Goal: Task Accomplishment & Management: Manage account settings

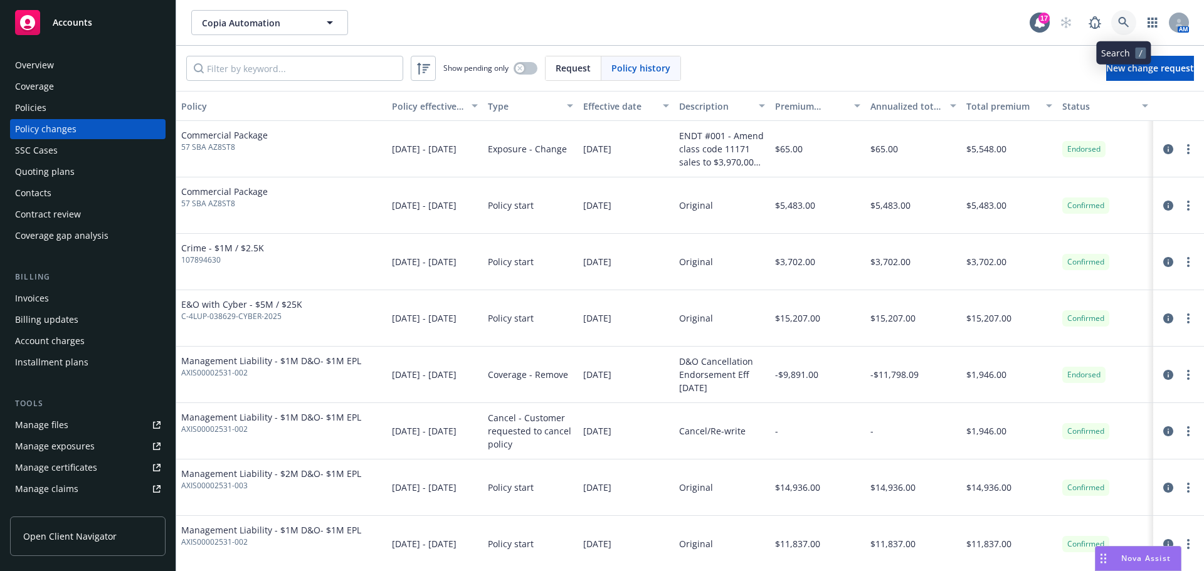
click at [1122, 16] on link at bounding box center [1123, 22] width 25 height 25
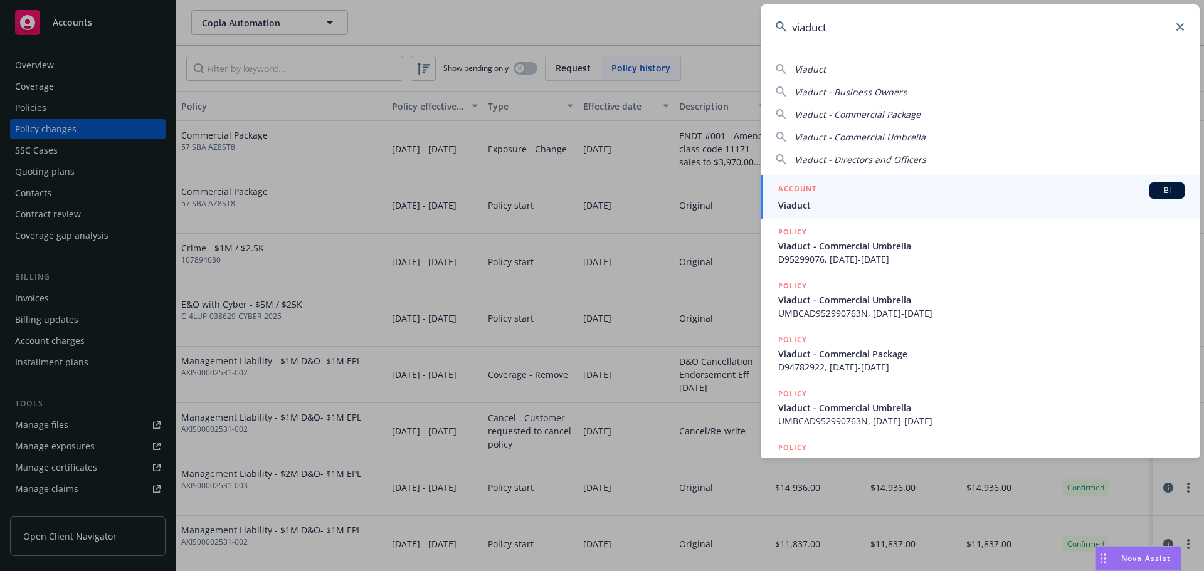
type input "viaduct"
click at [804, 191] on h5 "ACCOUNT" at bounding box center [797, 190] width 38 height 15
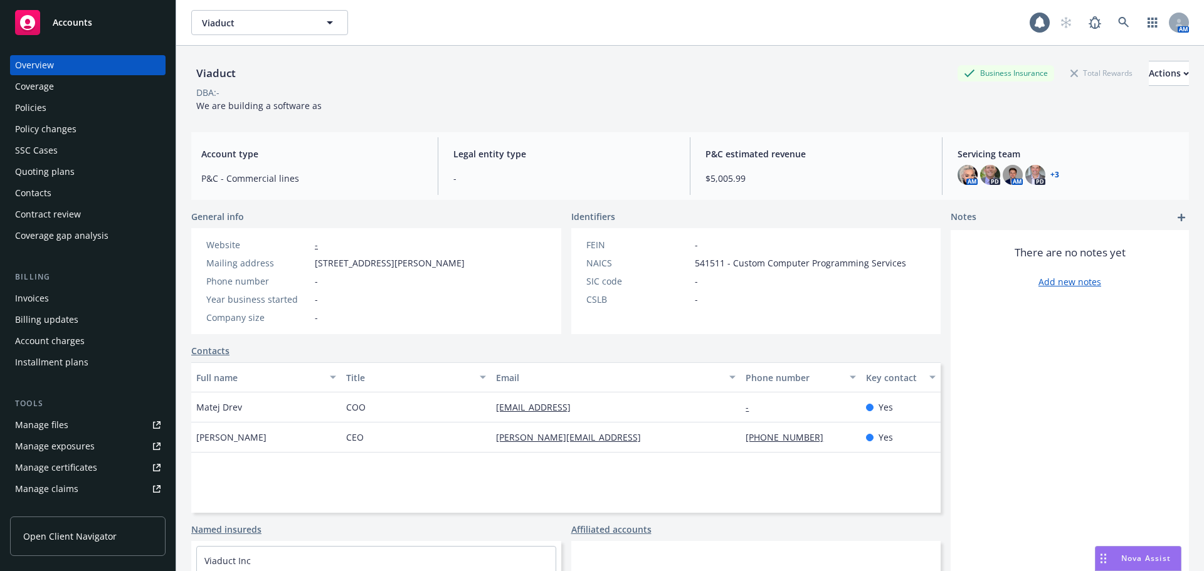
click at [110, 98] on div "Policies" at bounding box center [88, 108] width 146 height 20
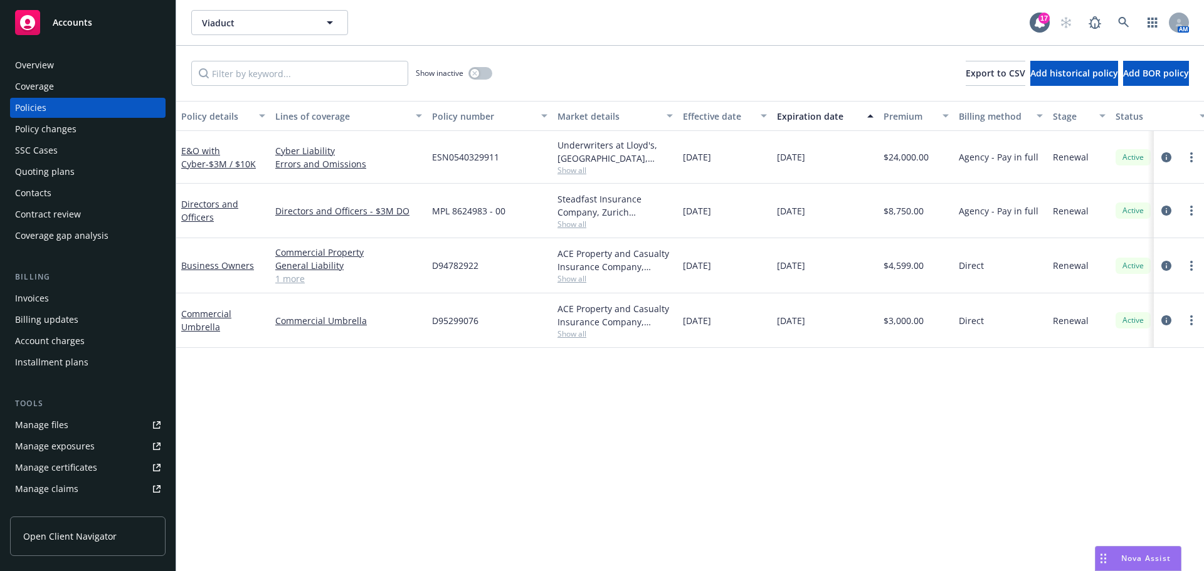
click at [92, 421] on link "Manage files" at bounding box center [88, 425] width 156 height 20
click at [218, 199] on link "Directors and Officers" at bounding box center [209, 210] width 57 height 25
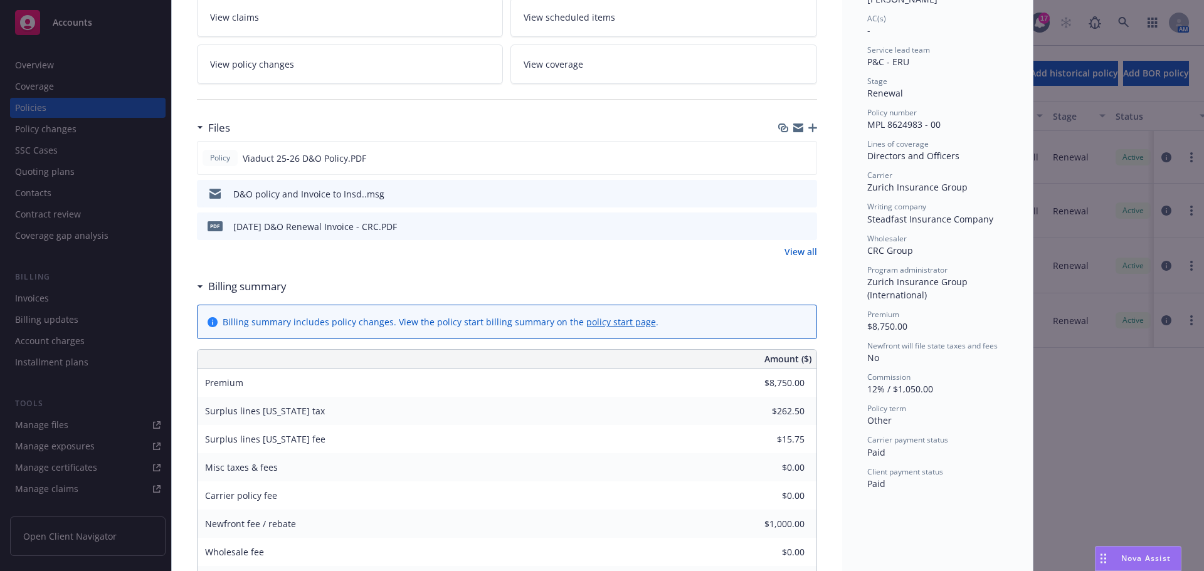
scroll to position [251, 0]
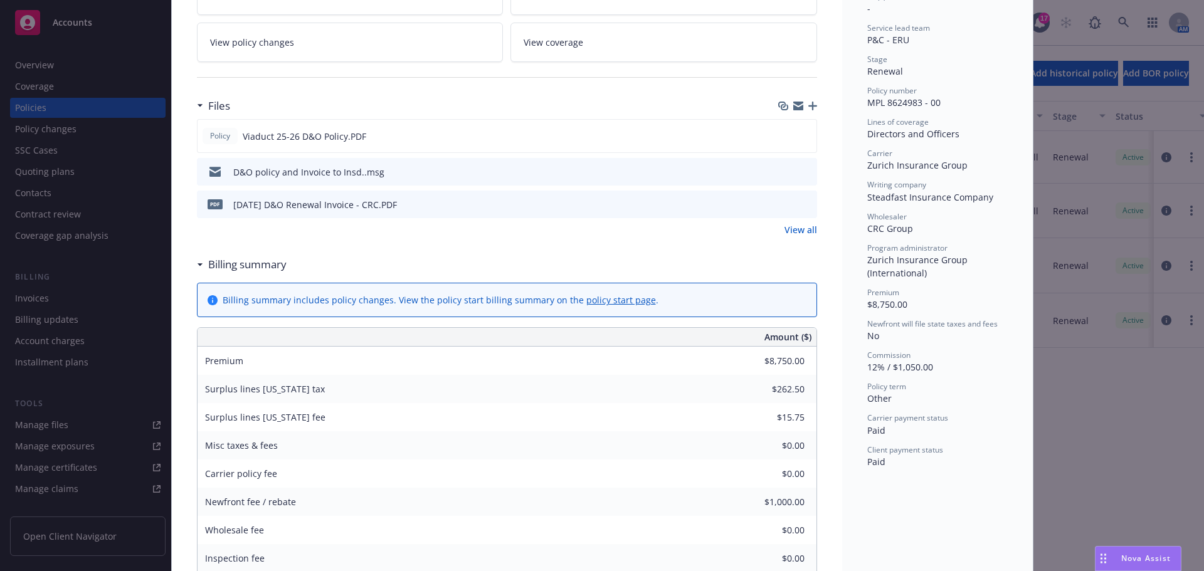
click at [799, 228] on link "View all" at bounding box center [801, 229] width 33 height 13
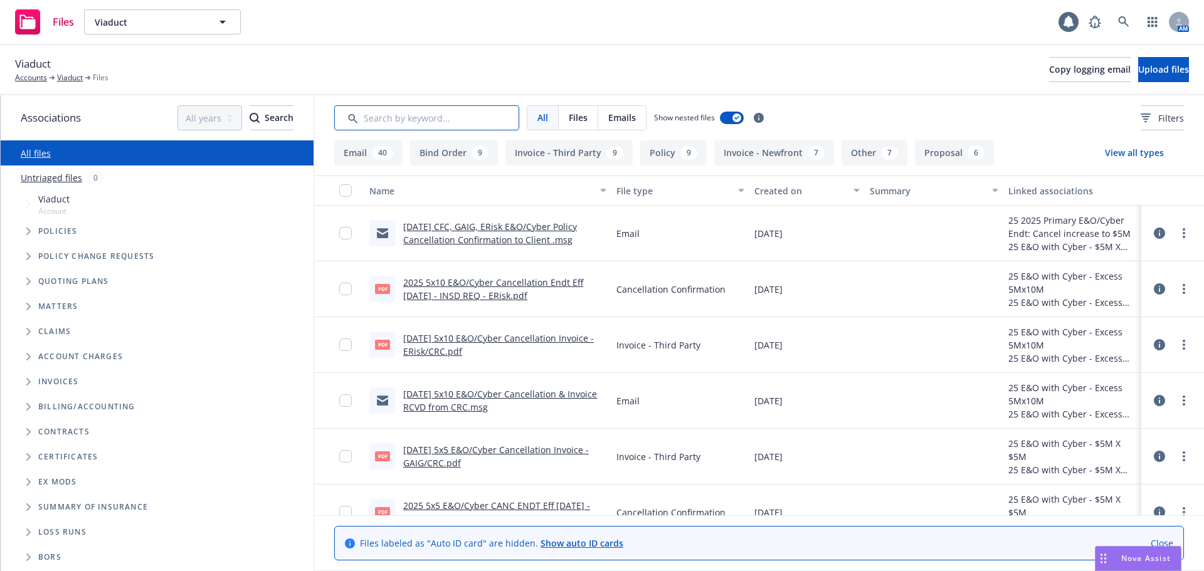
click at [398, 117] on input "Search by keyword..." at bounding box center [426, 117] width 185 height 25
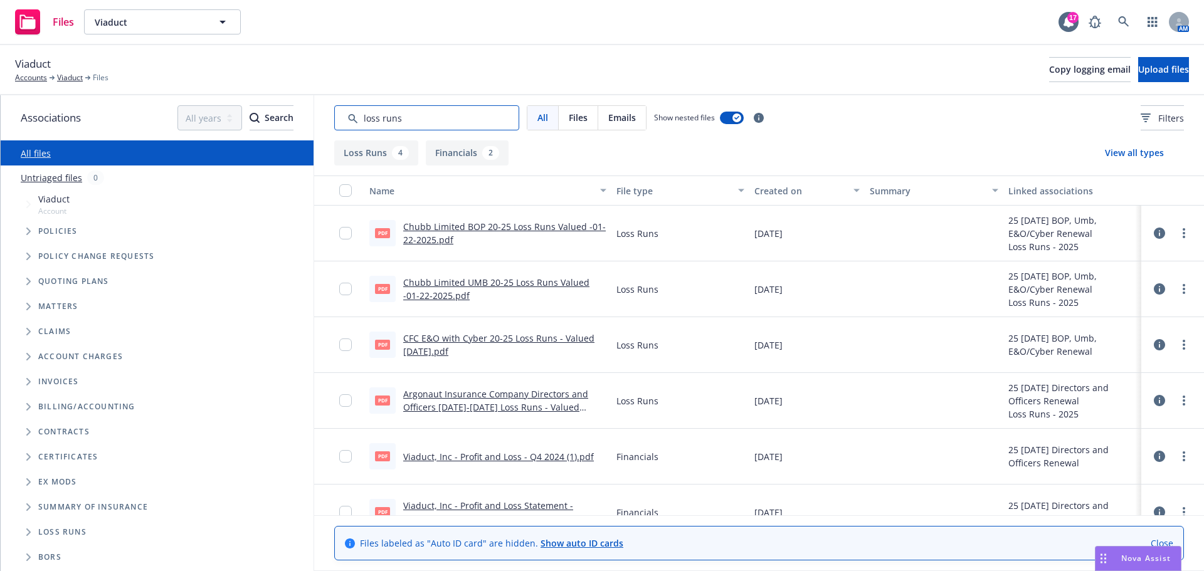
scroll to position [25, 0]
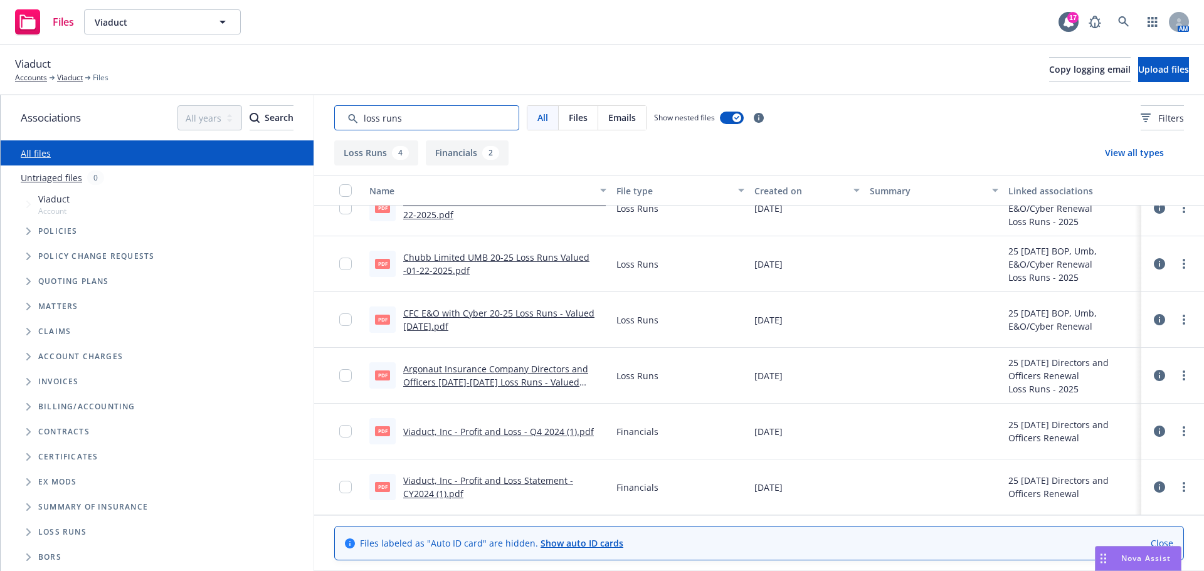
type input "loss runs"
click at [411, 370] on link "Argonaut Insurance Company Directors and Officers 2020-2025 Loss Runs - Valued …" at bounding box center [495, 382] width 185 height 38
click at [443, 324] on link "CFC E&O with Cyber 20-25 Loss Runs - Valued 12-16-2024.pdf" at bounding box center [498, 319] width 191 height 25
click at [418, 270] on link "Chubb Limited UMB 20-25 Loss Runs Valued -01-22-2025.pdf" at bounding box center [496, 263] width 186 height 25
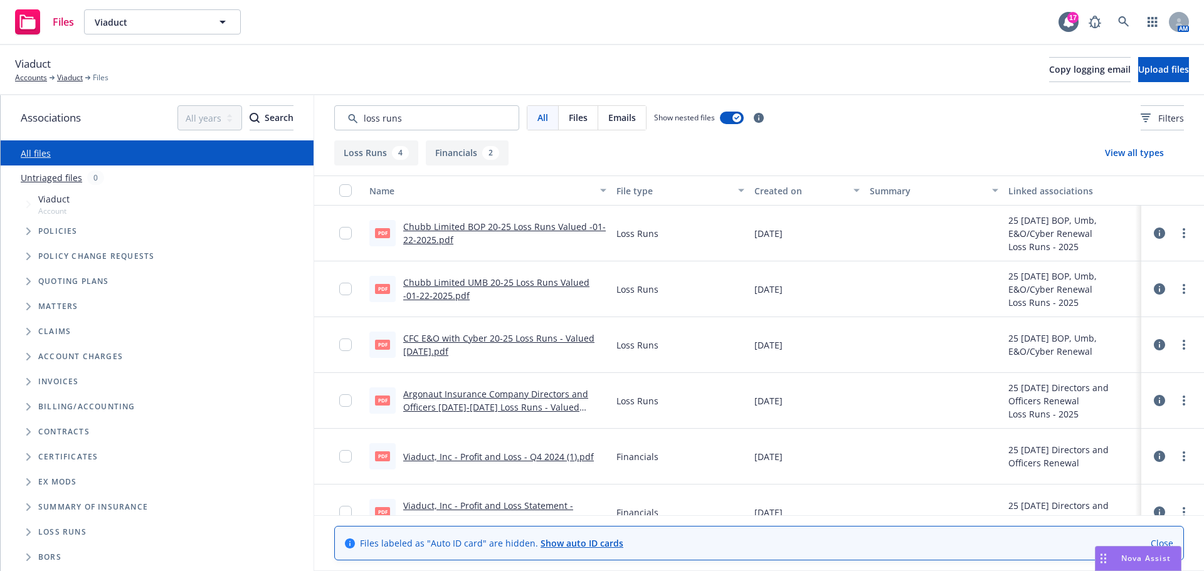
click at [439, 241] on link "Chubb Limited BOP 20-25 Loss Runs Valued -01-22-2025.pdf" at bounding box center [504, 233] width 203 height 25
click at [27, 235] on span "Tree Example" at bounding box center [28, 231] width 20 height 20
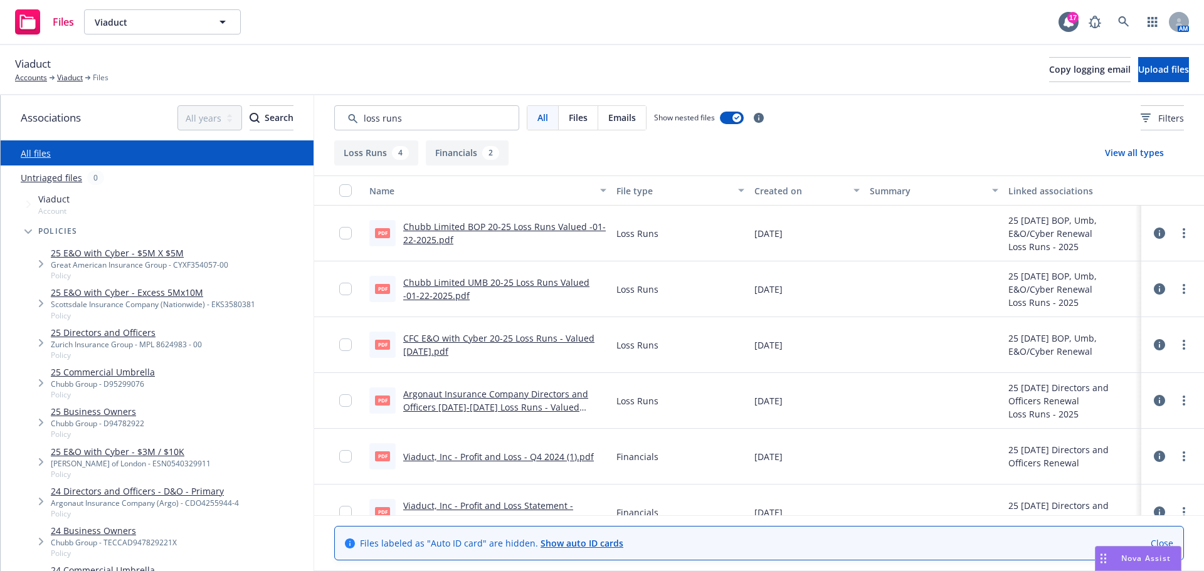
click at [124, 338] on link "25 Directors and Officers" at bounding box center [126, 332] width 151 height 13
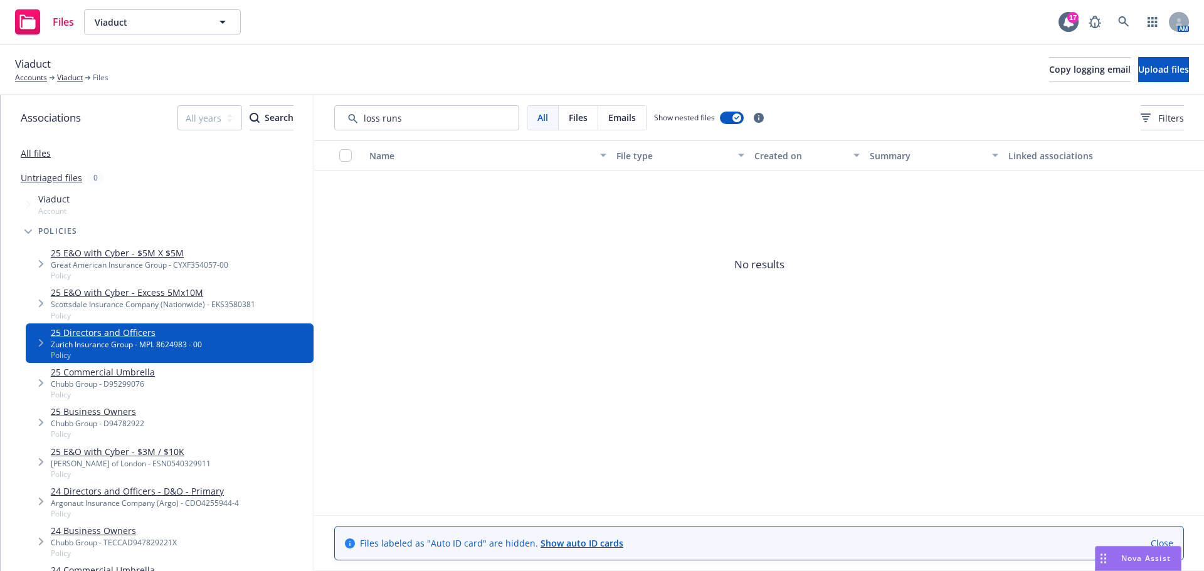
click at [40, 342] on icon "Tree Example" at bounding box center [41, 343] width 5 height 8
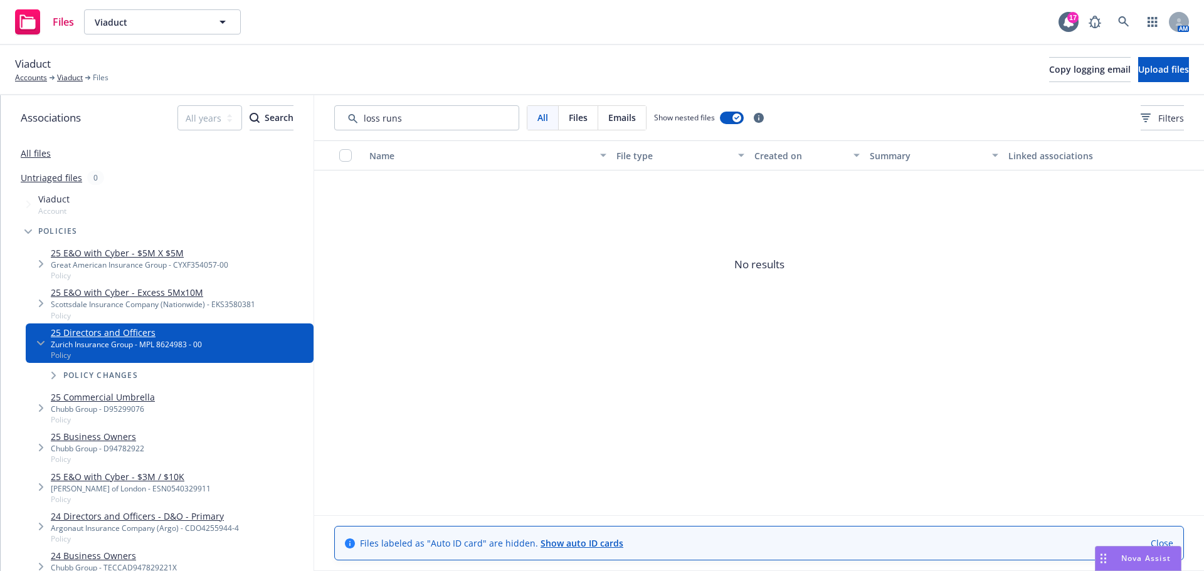
click at [37, 336] on span "Tree Example" at bounding box center [41, 343] width 20 height 20
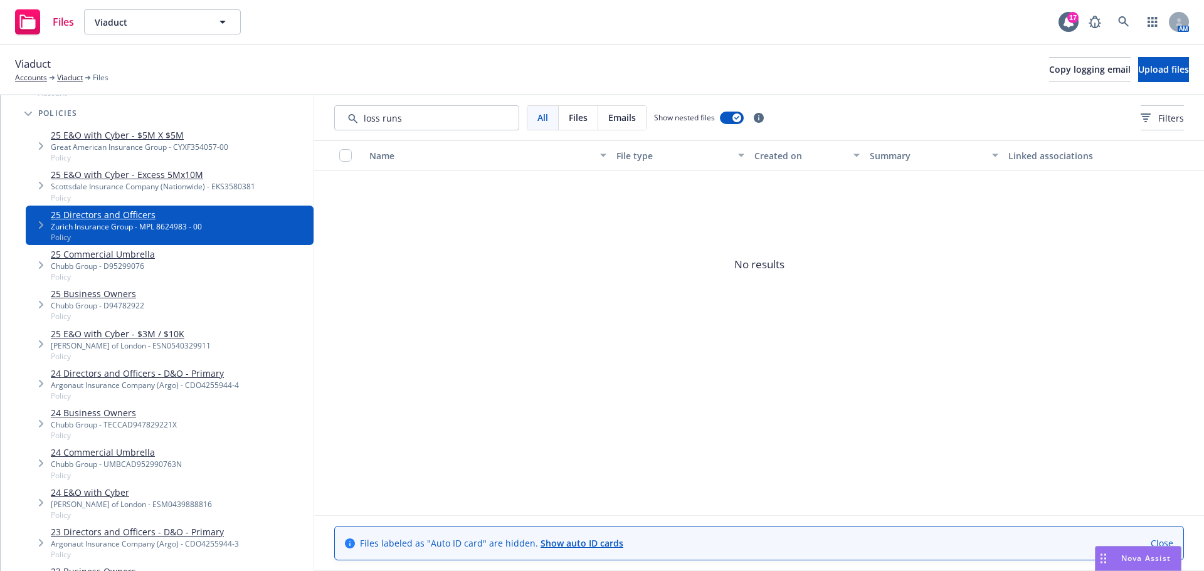
scroll to position [125, 0]
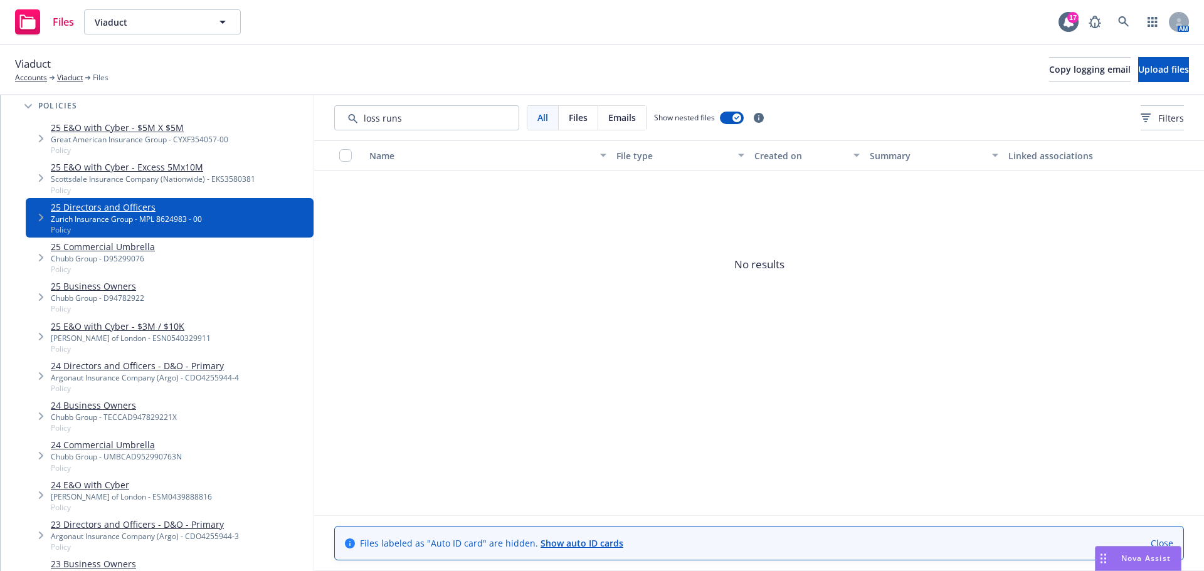
click at [110, 361] on link "24 Directors and Officers - D&O - Primary" at bounding box center [145, 365] width 188 height 13
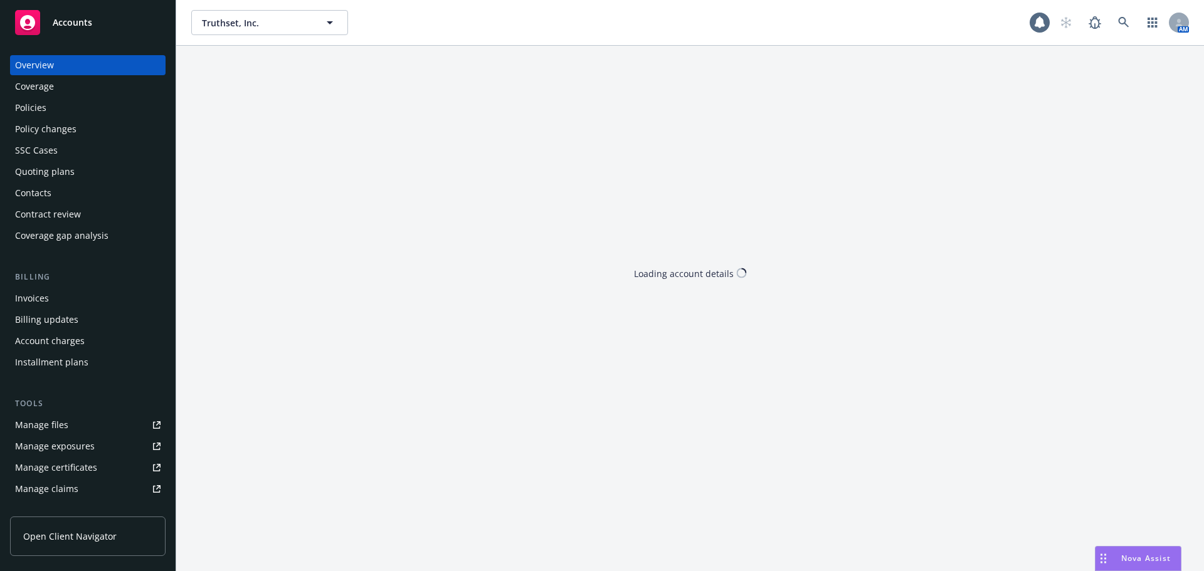
click at [29, 115] on div "Policies" at bounding box center [30, 108] width 31 height 20
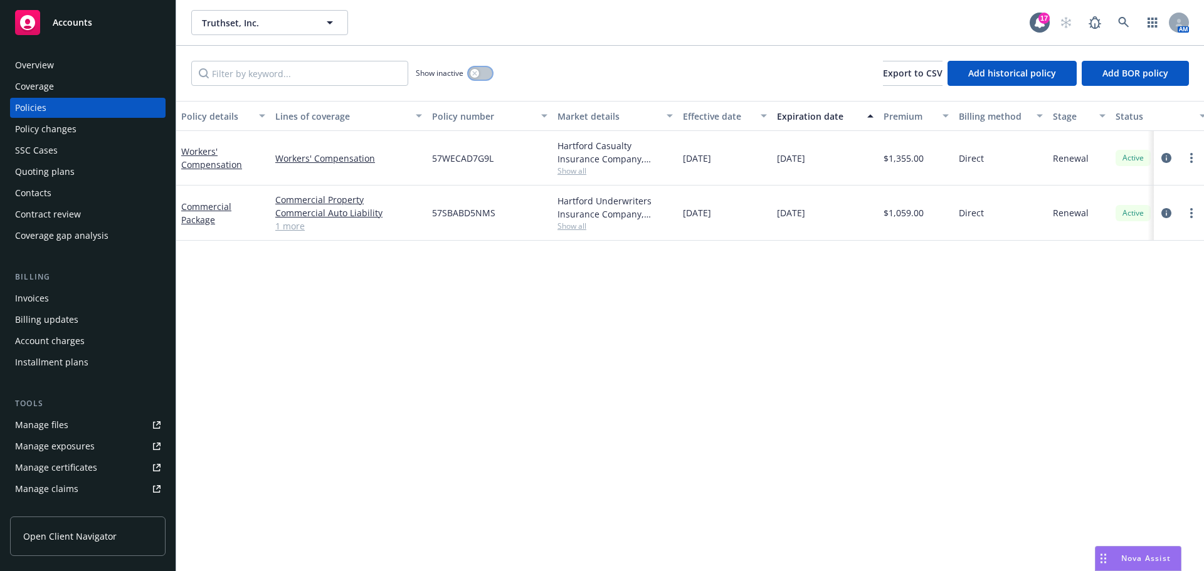
click at [478, 75] on div "button" at bounding box center [474, 73] width 9 height 9
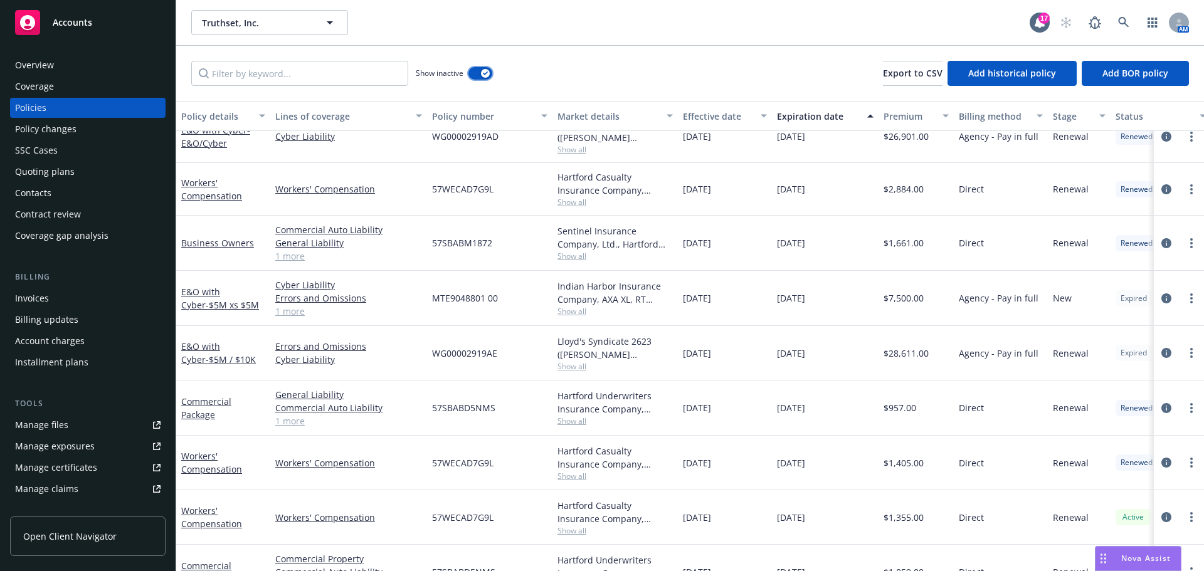
scroll to position [410, 0]
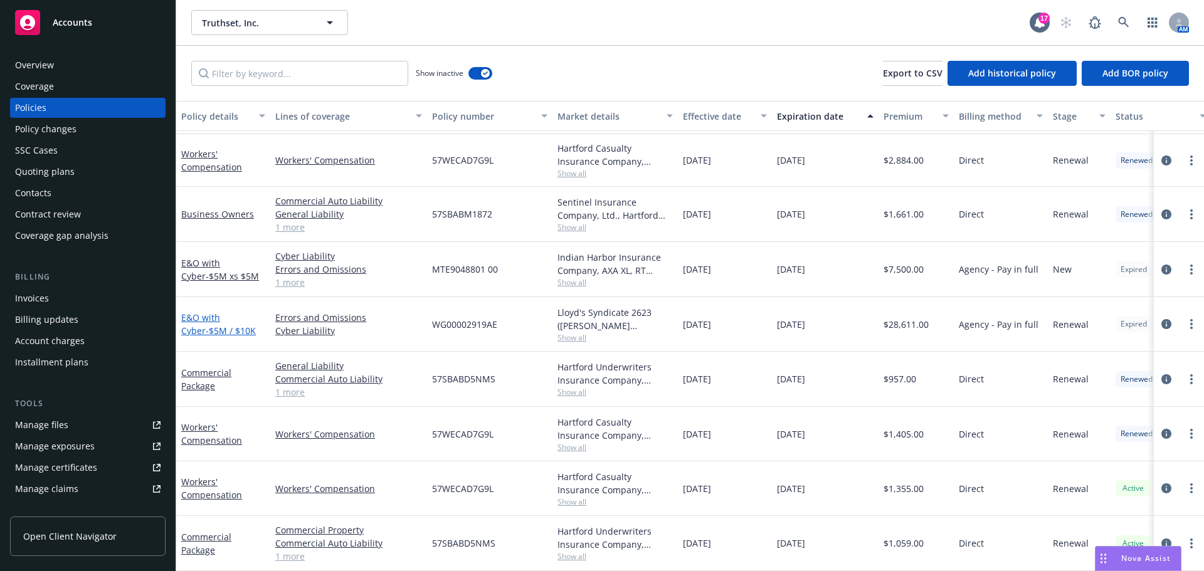
click at [207, 312] on link "E&O with Cyber - $5M / $10K" at bounding box center [218, 324] width 75 height 25
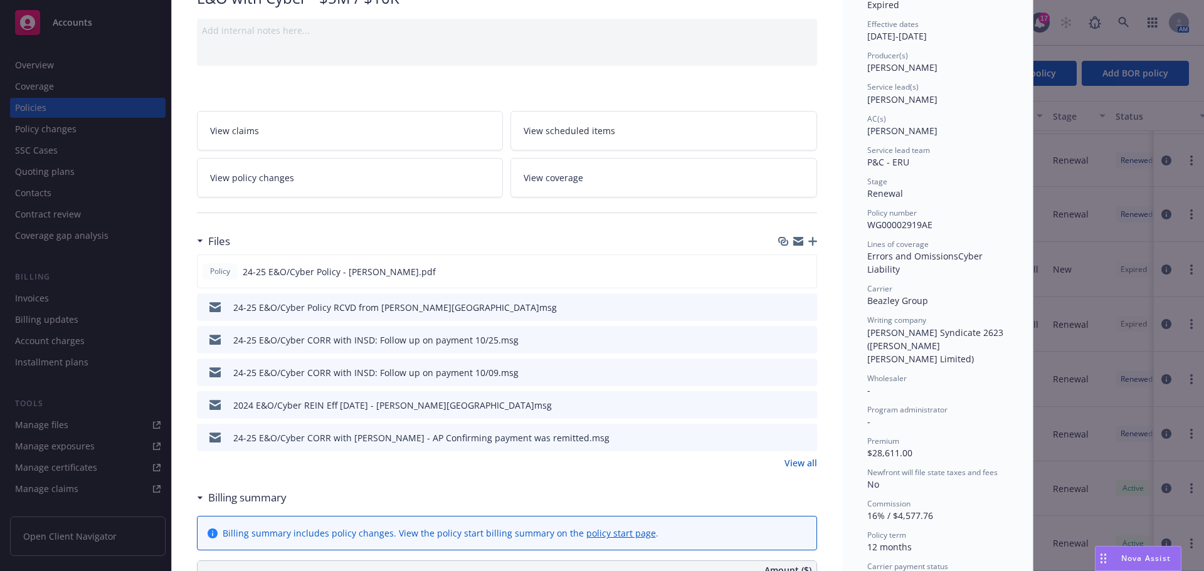
scroll to position [188, 0]
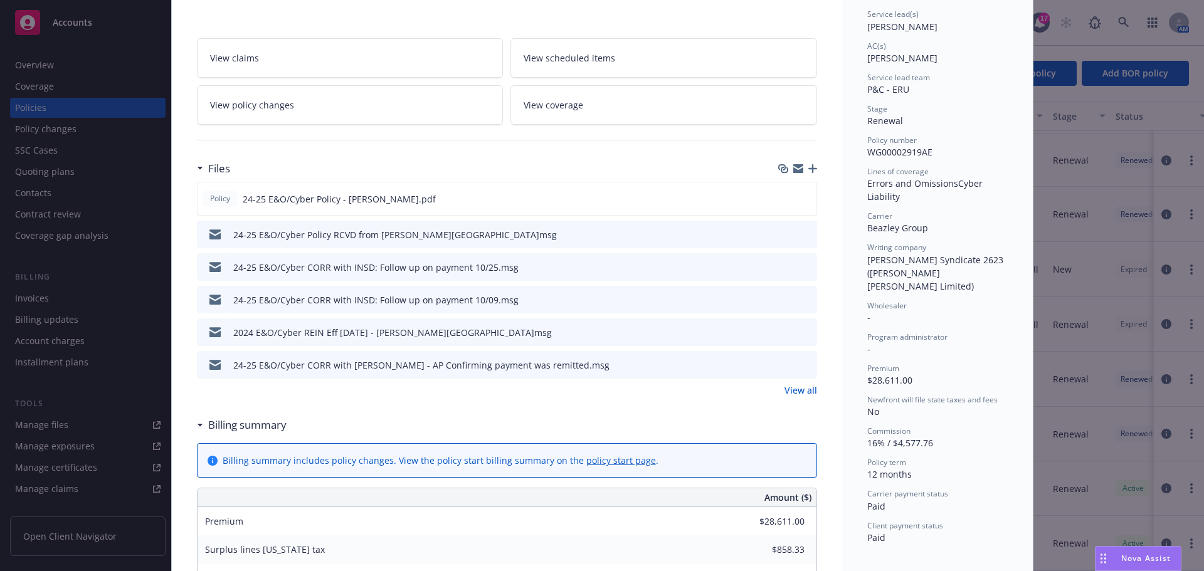
click at [794, 334] on div at bounding box center [796, 332] width 31 height 13
click at [800, 334] on icon "preview file" at bounding box center [805, 331] width 11 height 9
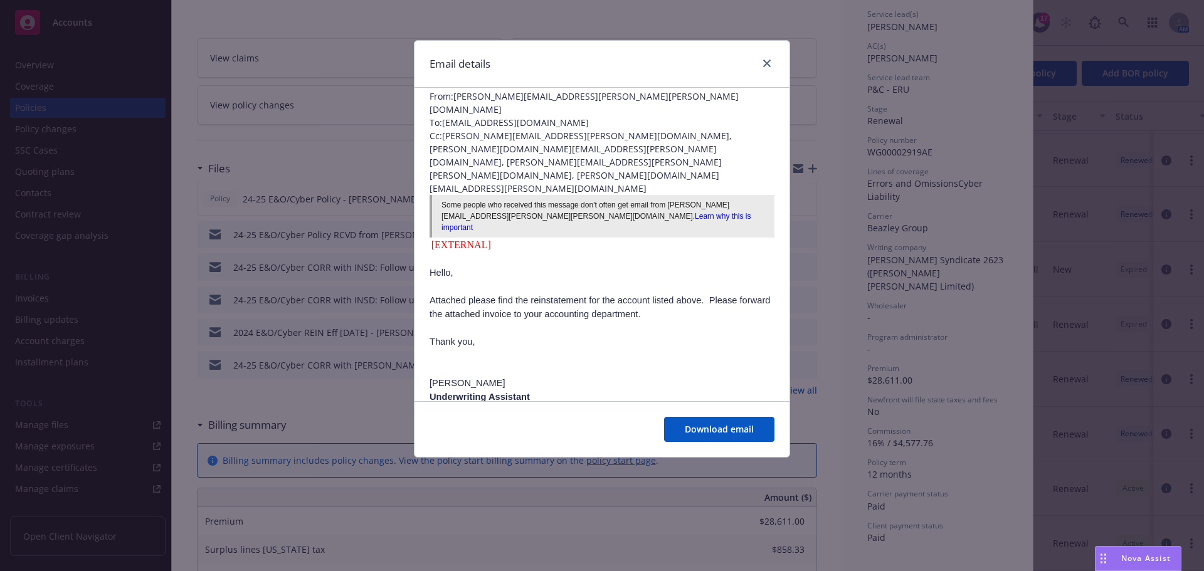
scroll to position [63, 0]
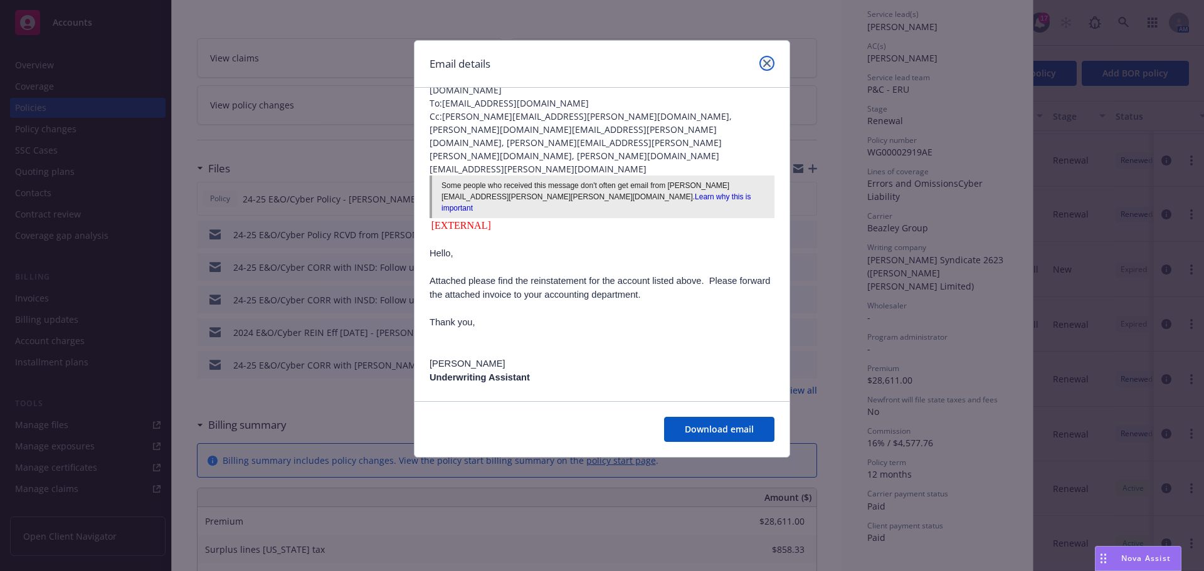
click at [766, 57] on link "close" at bounding box center [766, 63] width 15 height 15
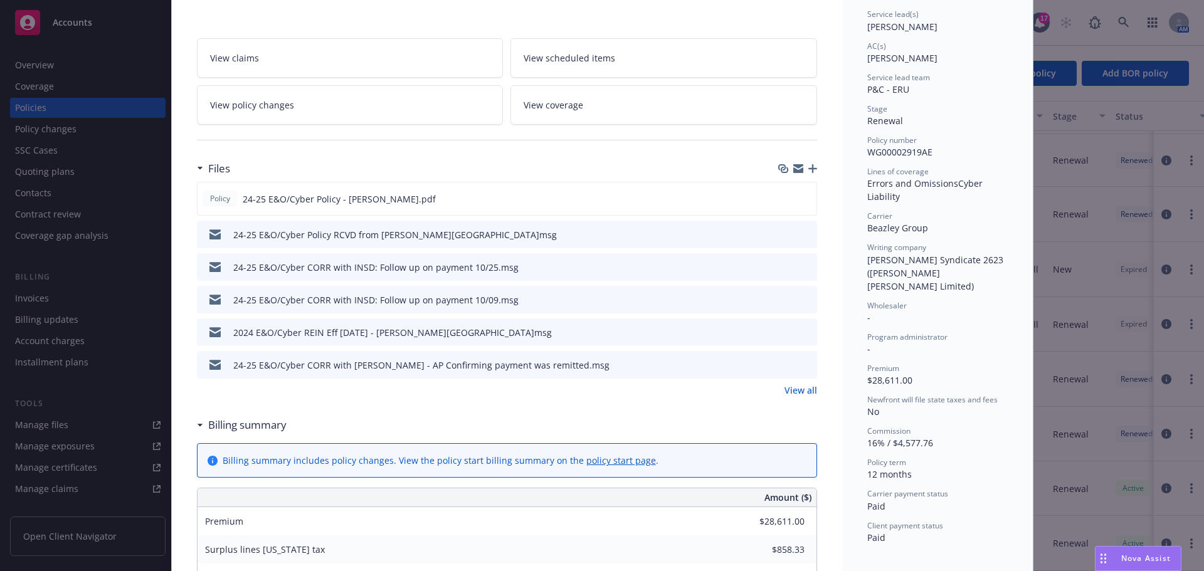
scroll to position [0, 0]
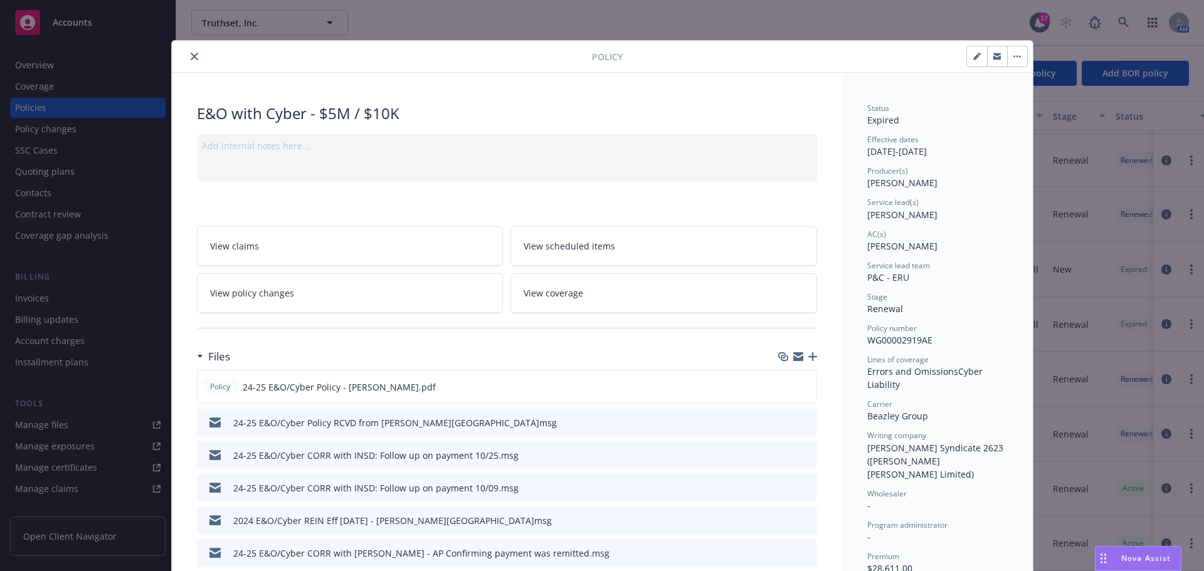
click at [193, 55] on icon "close" at bounding box center [195, 57] width 8 height 8
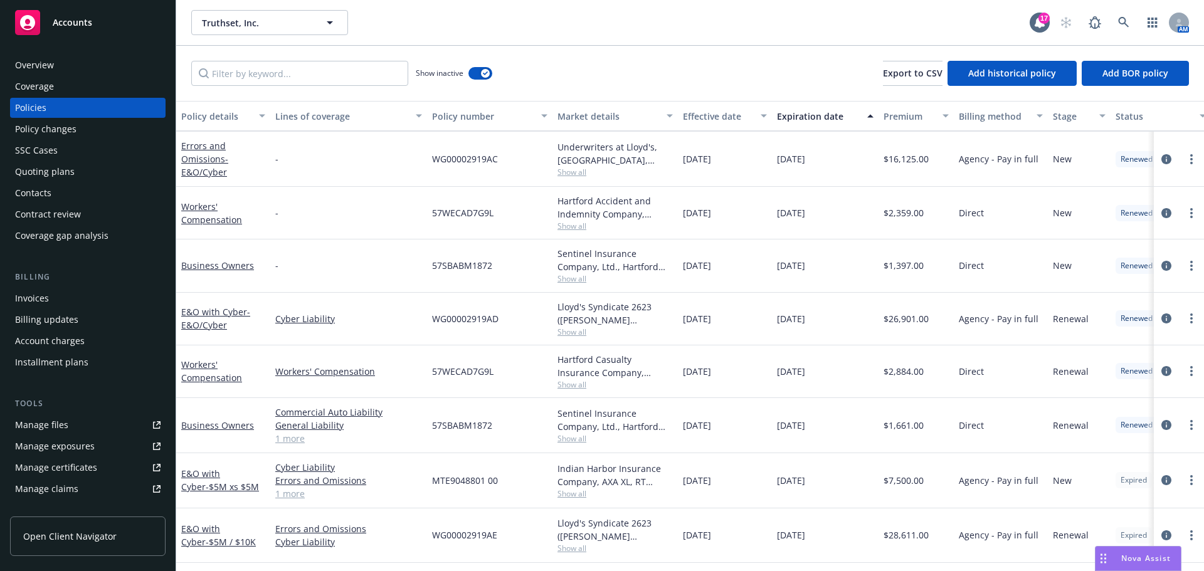
scroll to position [97, 0]
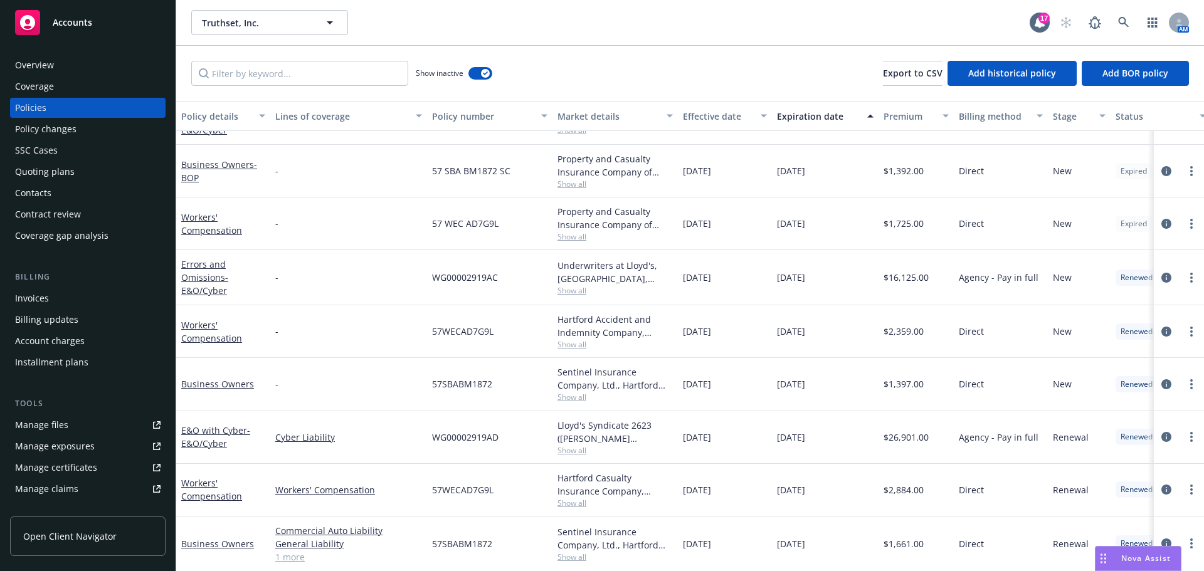
click at [62, 127] on div "Policy changes" at bounding box center [45, 129] width 61 height 20
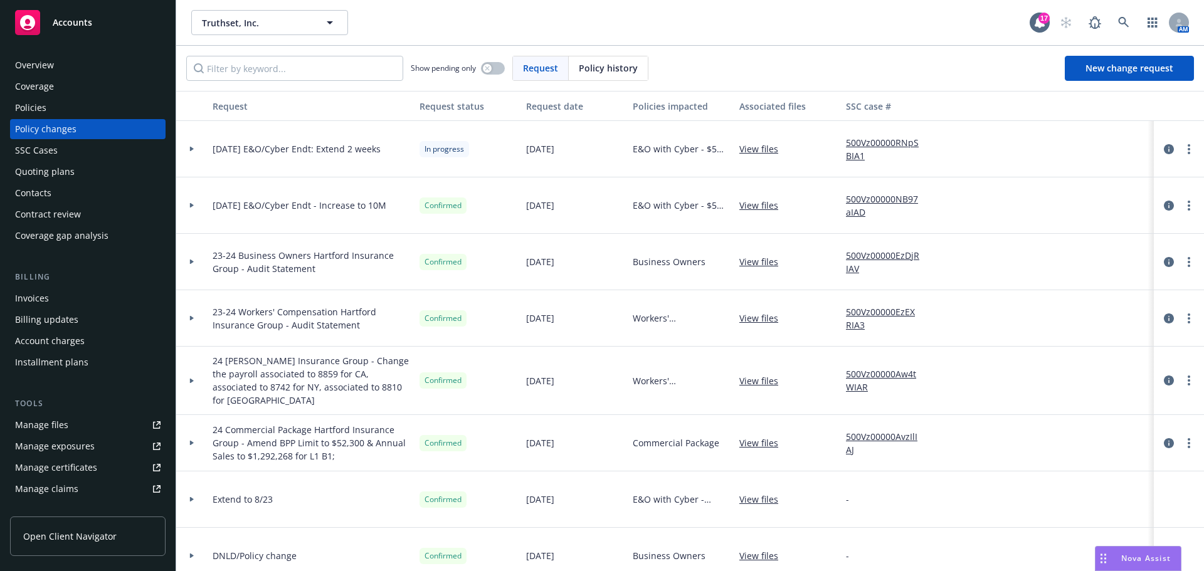
click at [190, 151] on icon at bounding box center [192, 149] width 4 height 5
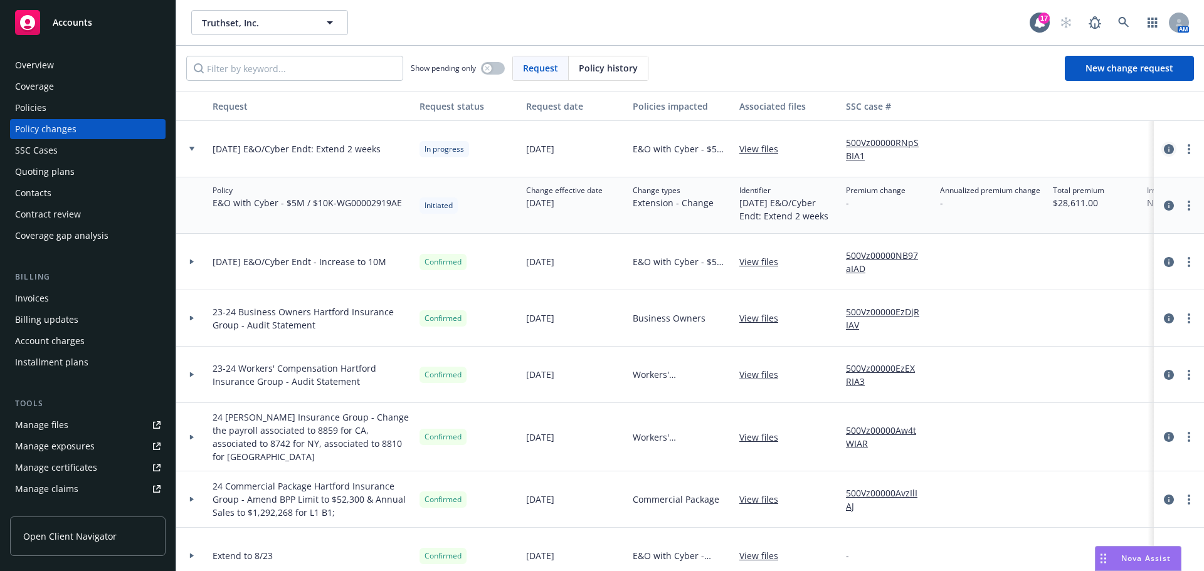
click at [1165, 148] on link "circleInformation" at bounding box center [1168, 149] width 15 height 15
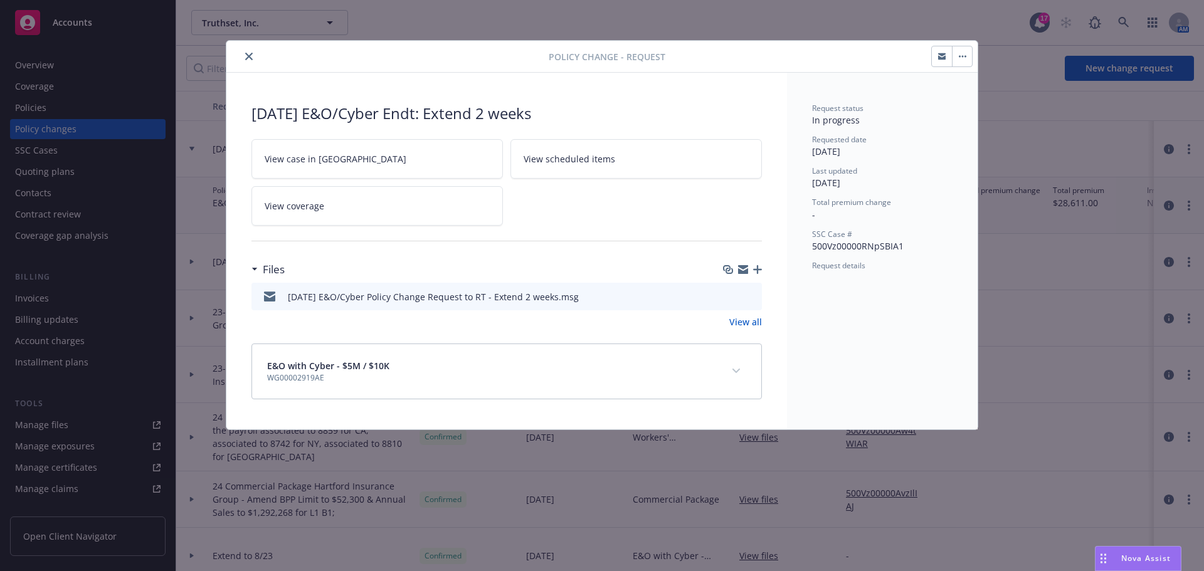
click at [255, 59] on button "close" at bounding box center [248, 56] width 15 height 15
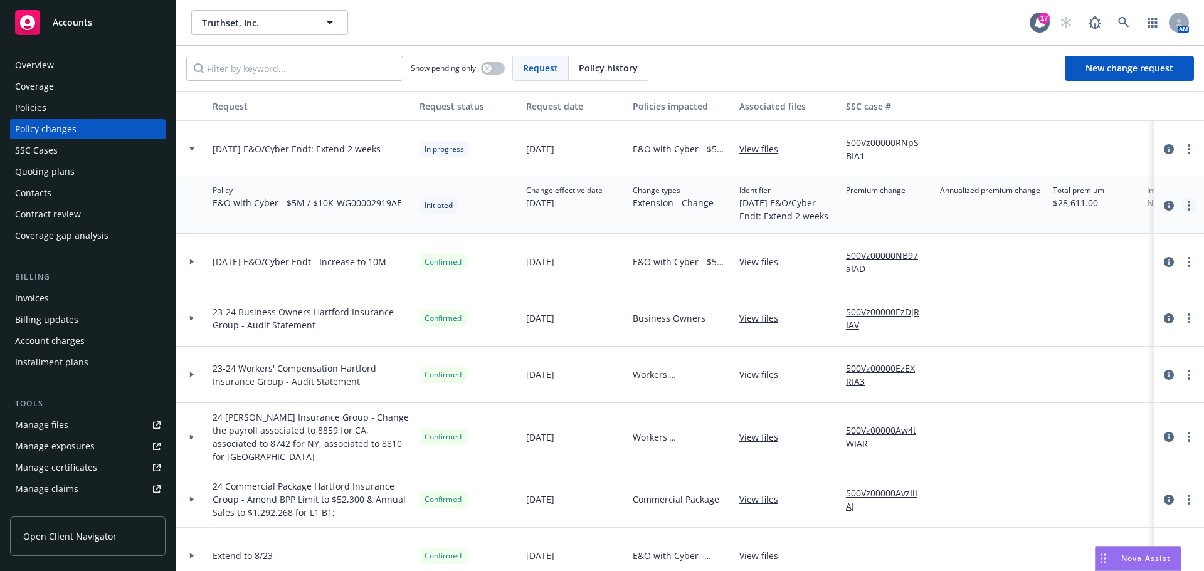
click at [1182, 204] on link "more" at bounding box center [1189, 205] width 15 height 15
click at [1045, 278] on link "Edit policy change" at bounding box center [1078, 281] width 215 height 25
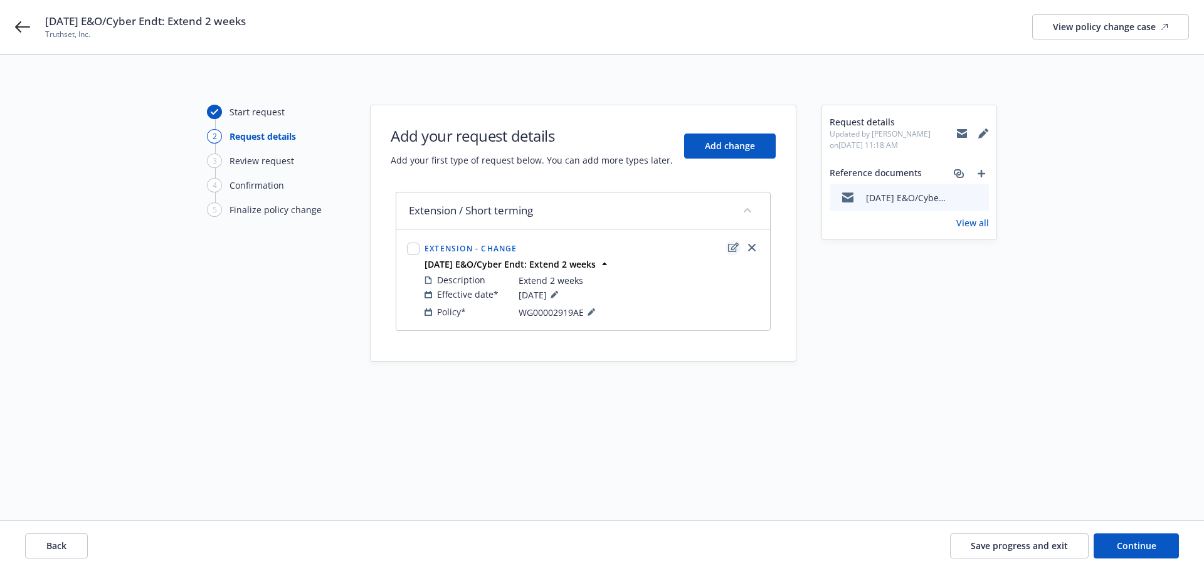
click at [731, 246] on icon "edit" at bounding box center [733, 248] width 11 height 10
select select "CHANGE"
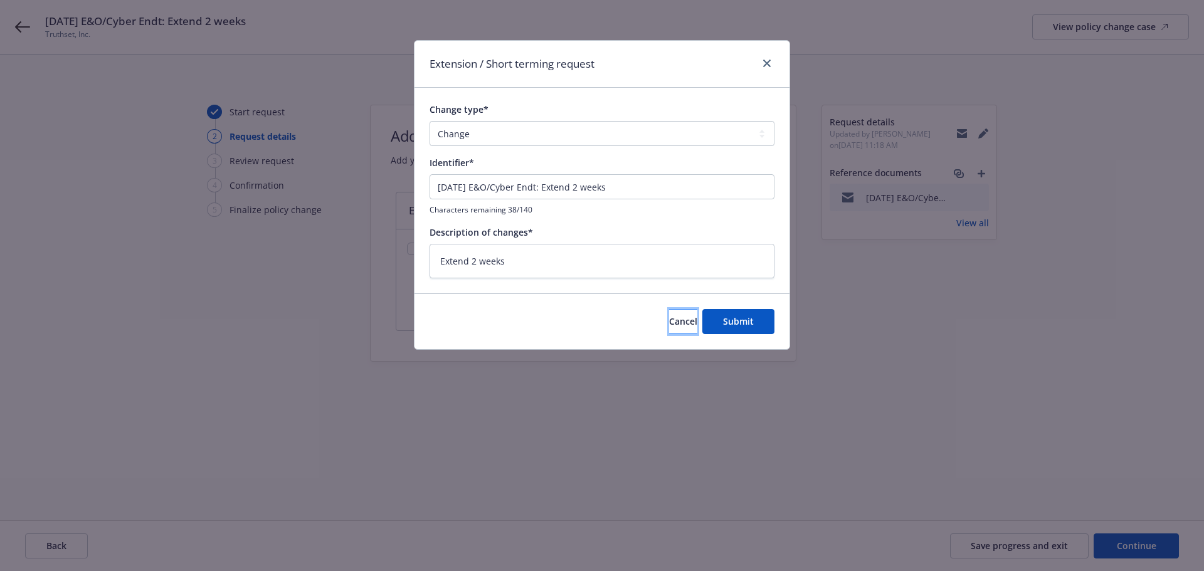
click at [672, 322] on span "Cancel" at bounding box center [683, 321] width 28 height 12
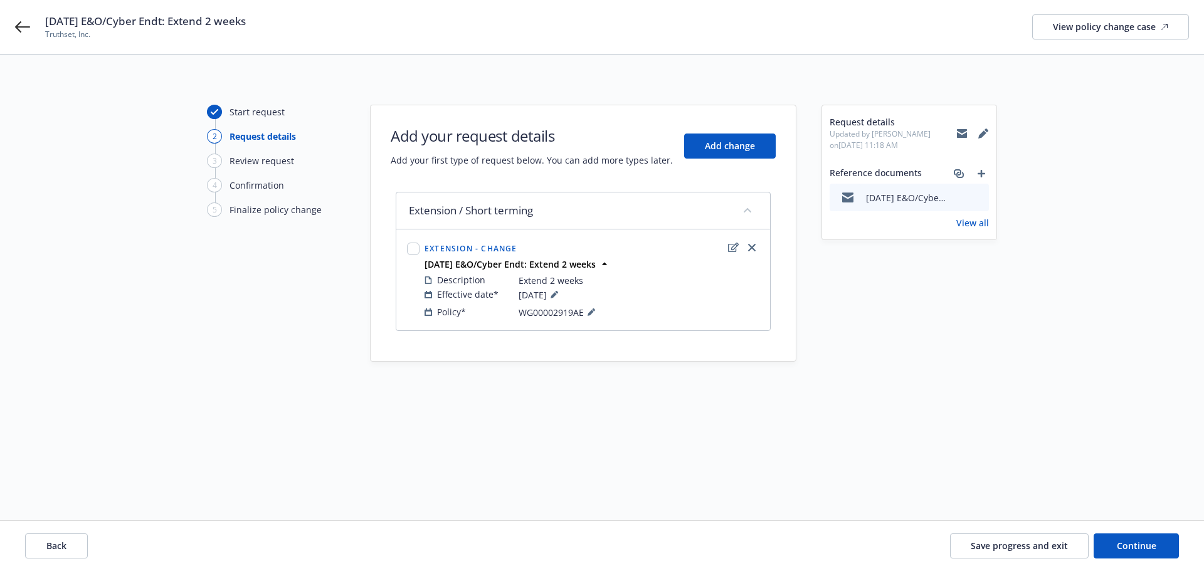
click at [577, 316] on span "WG00002919AE" at bounding box center [559, 312] width 80 height 15
click at [588, 312] on icon at bounding box center [592, 313] width 8 height 8
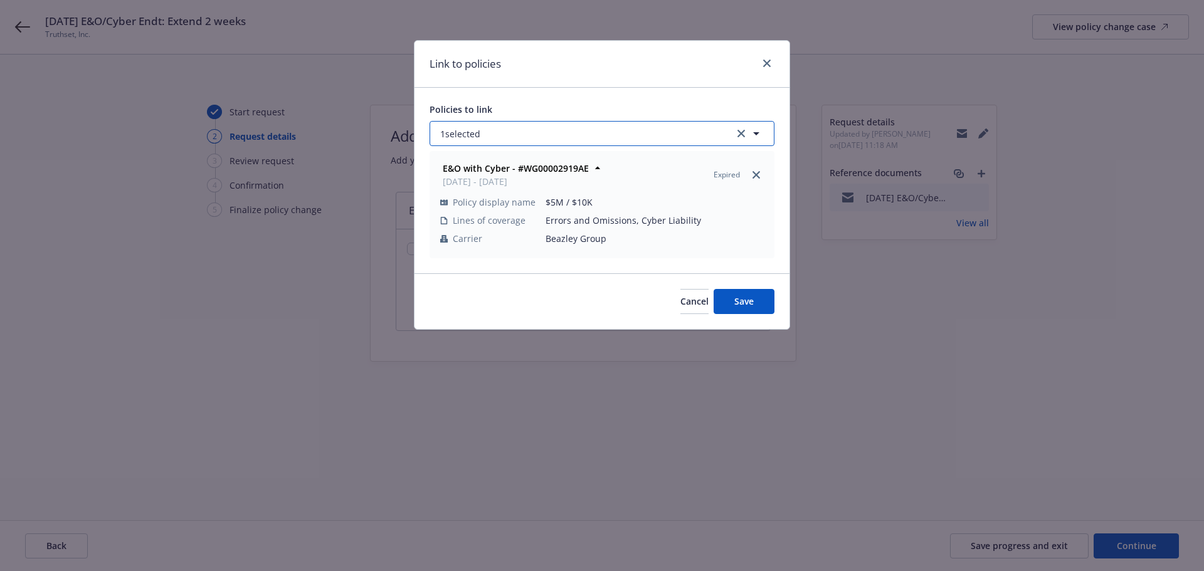
click at [594, 139] on button "1 selected" at bounding box center [602, 133] width 345 height 25
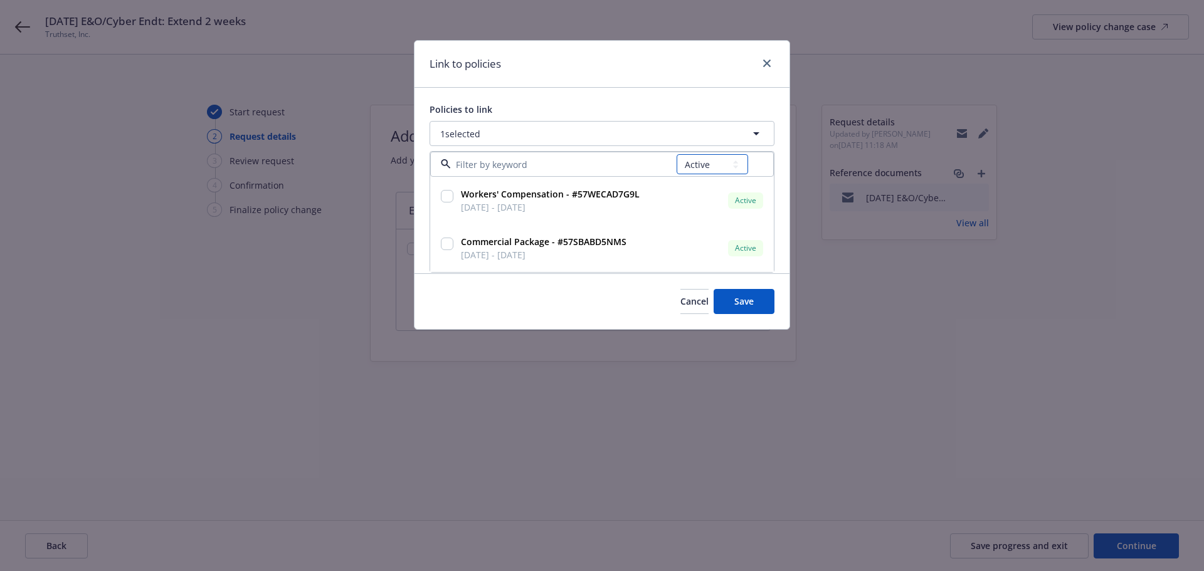
click at [705, 160] on select "All Active Upcoming Expired Cancelled" at bounding box center [712, 164] width 71 height 20
select select "EXPIRED"
click at [677, 154] on select "All Active Upcoming Expired Cancelled" at bounding box center [712, 164] width 71 height 20
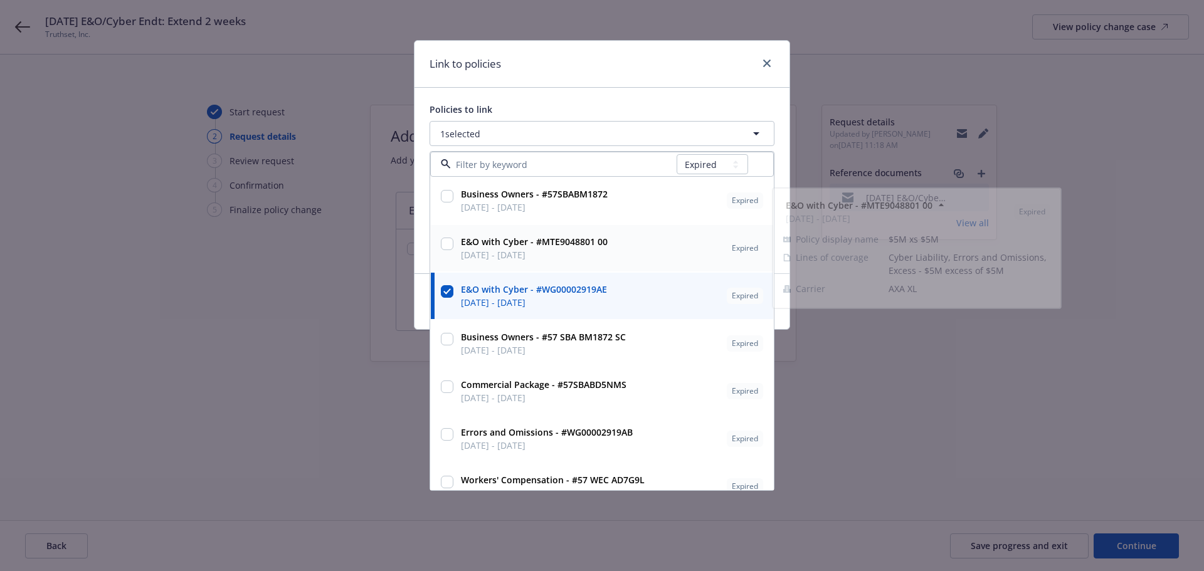
click at [455, 244] on div at bounding box center [447, 248] width 18 height 31
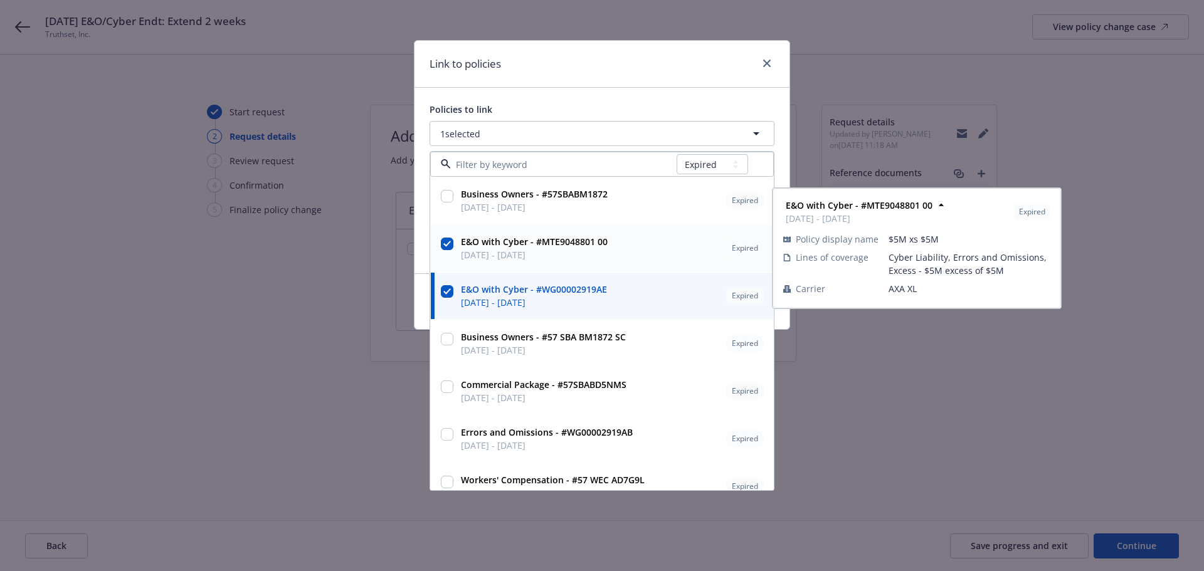
checkbox input "true"
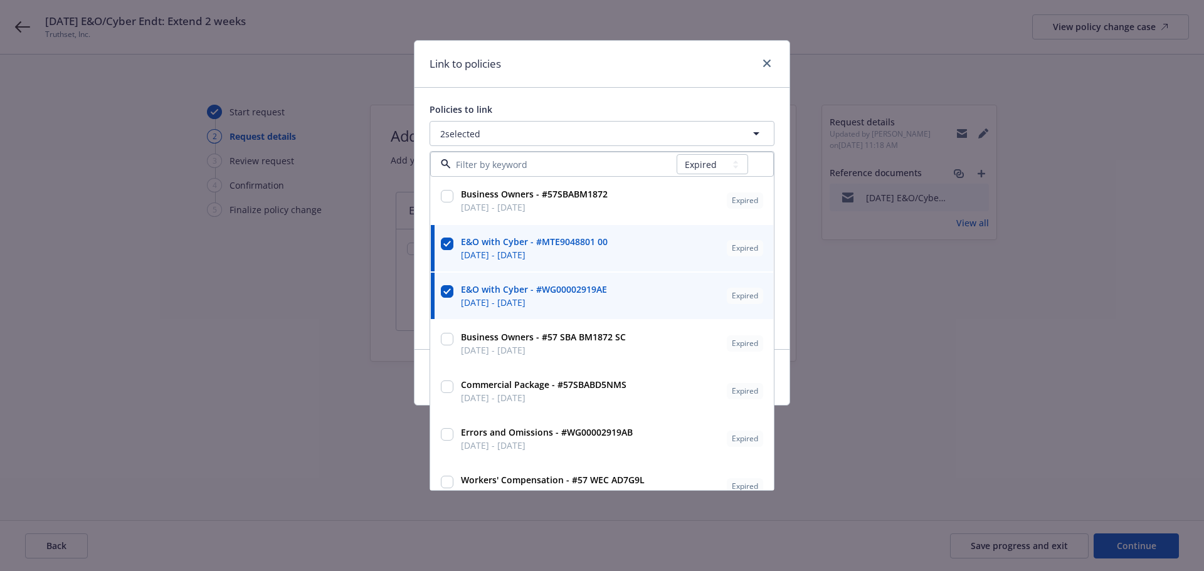
click at [448, 287] on input "checkbox" at bounding box center [447, 291] width 13 height 13
checkbox input "false"
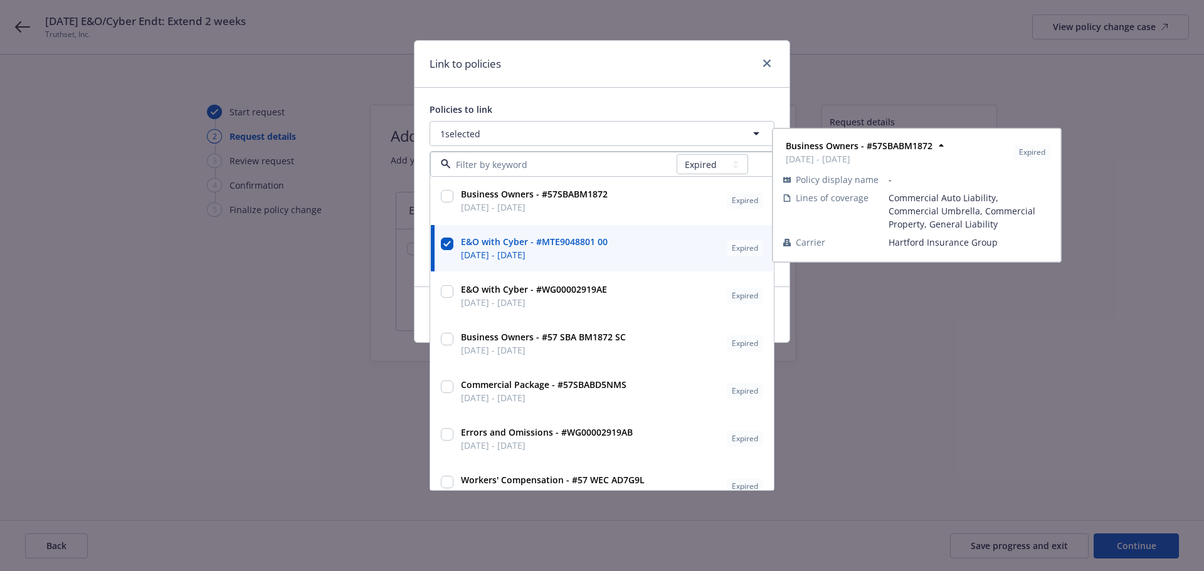
click at [623, 92] on div "Policies to link 1 selected All Active Upcoming Expired Cancelled Business Owne…" at bounding box center [602, 187] width 375 height 199
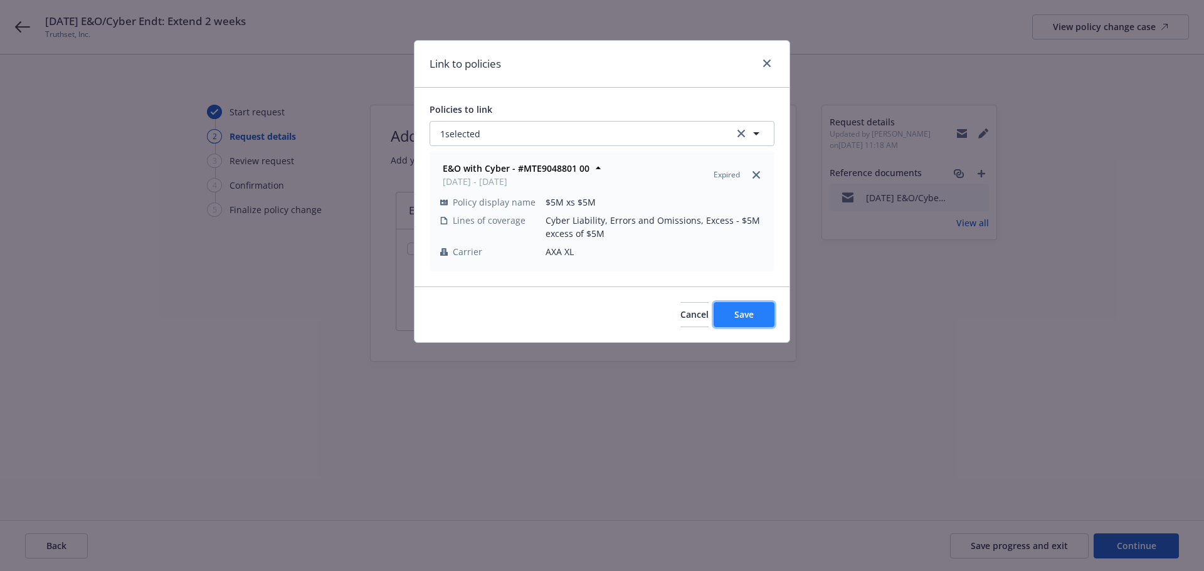
click at [744, 312] on span "Save" at bounding box center [743, 315] width 19 height 12
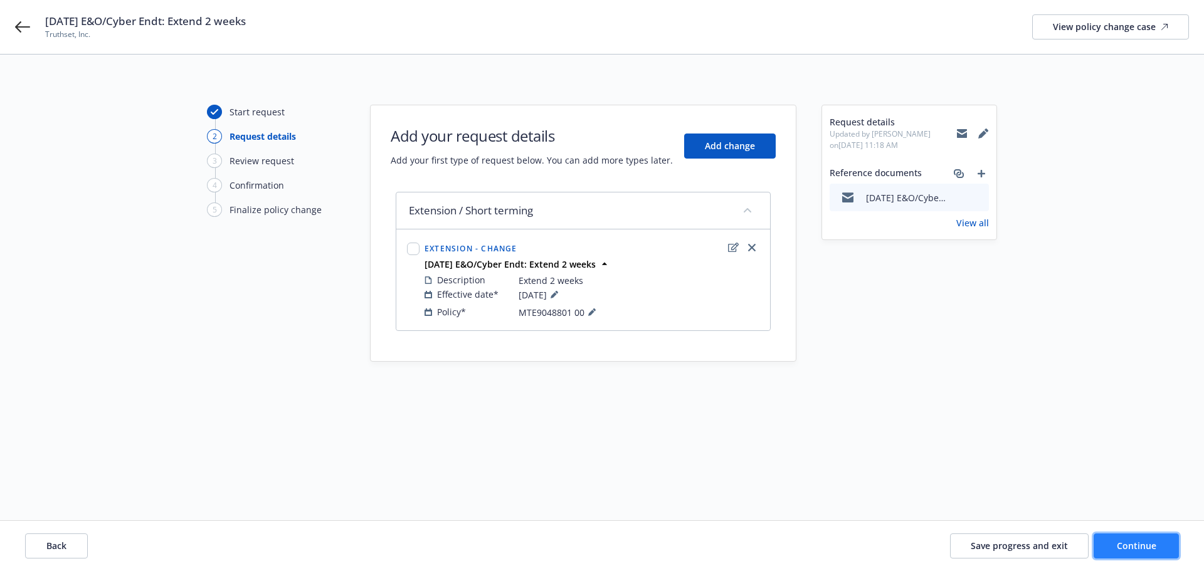
click at [1123, 541] on span "Continue" at bounding box center [1137, 546] width 40 height 12
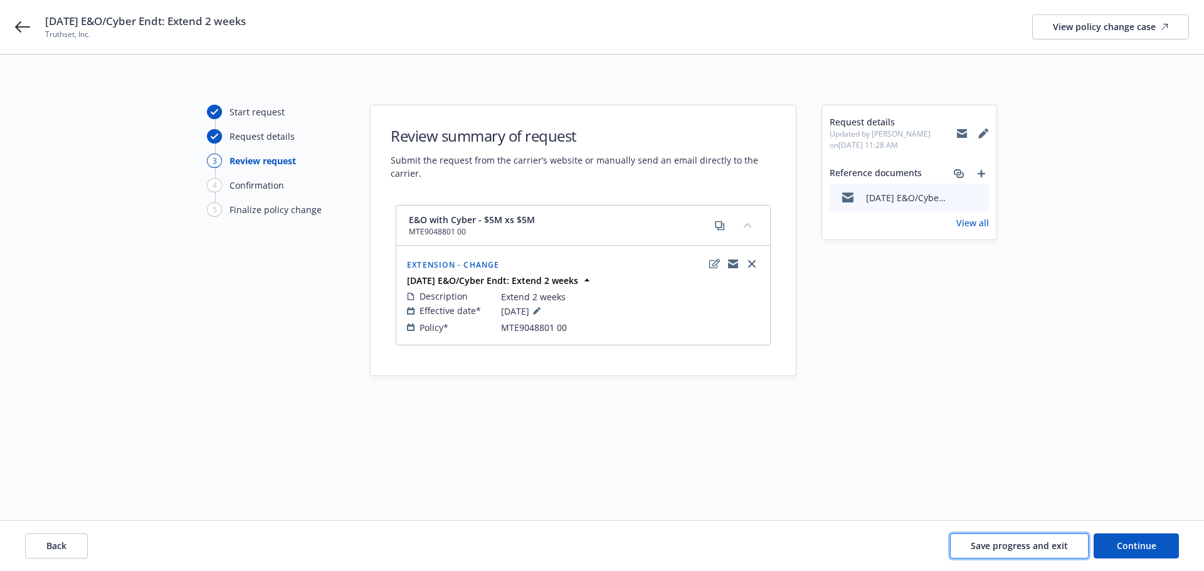
click at [1052, 553] on button "Save progress and exit" at bounding box center [1019, 546] width 139 height 25
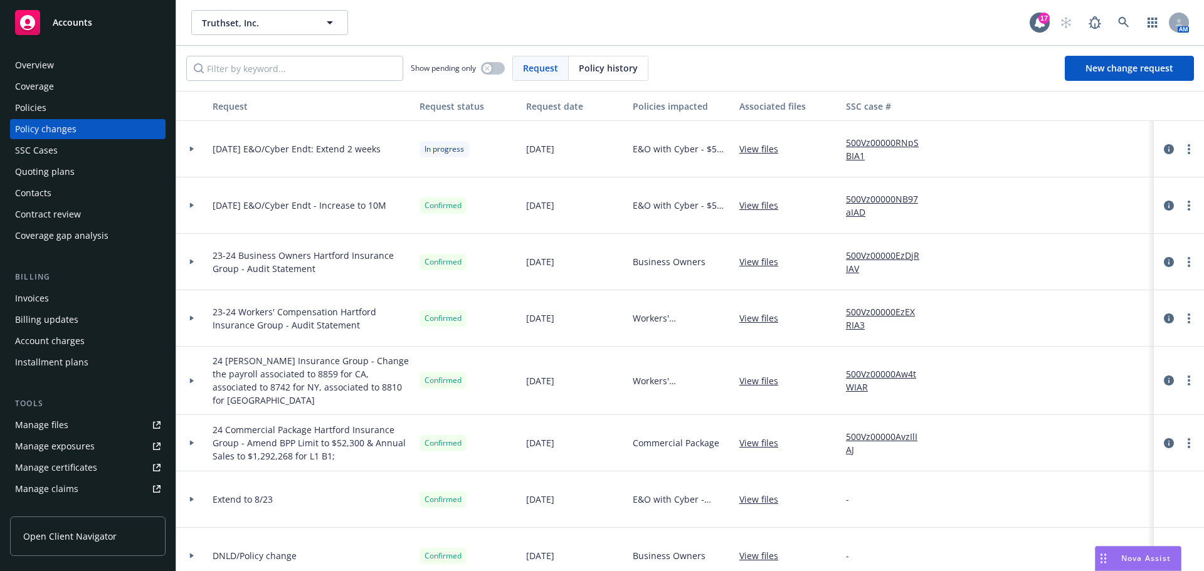
click at [117, 110] on div "Policies" at bounding box center [88, 108] width 146 height 20
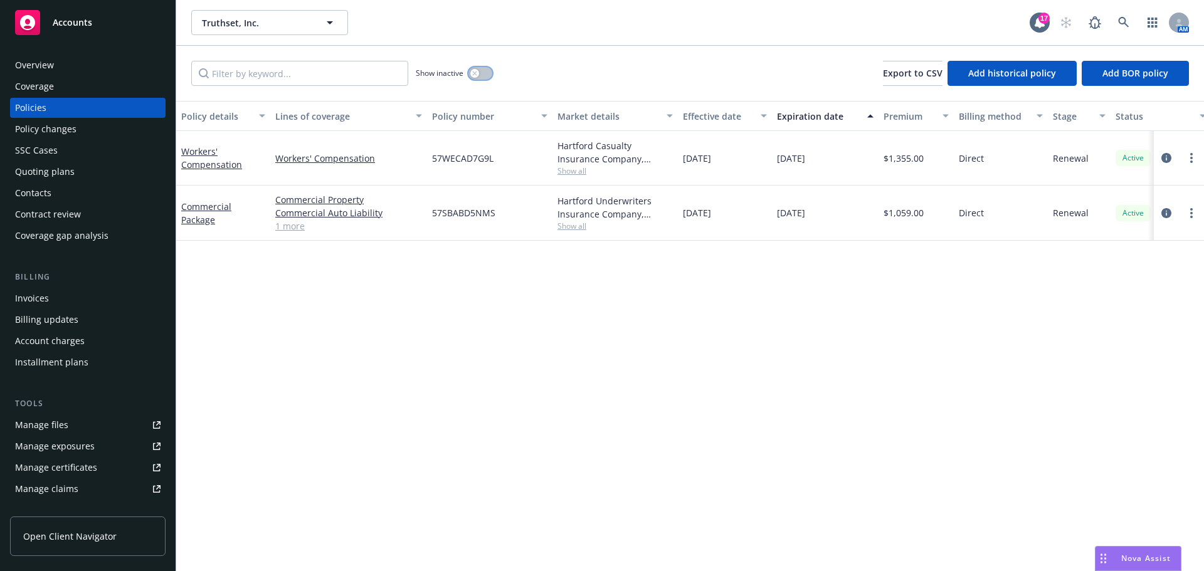
click at [480, 70] on button "button" at bounding box center [480, 73] width 24 height 13
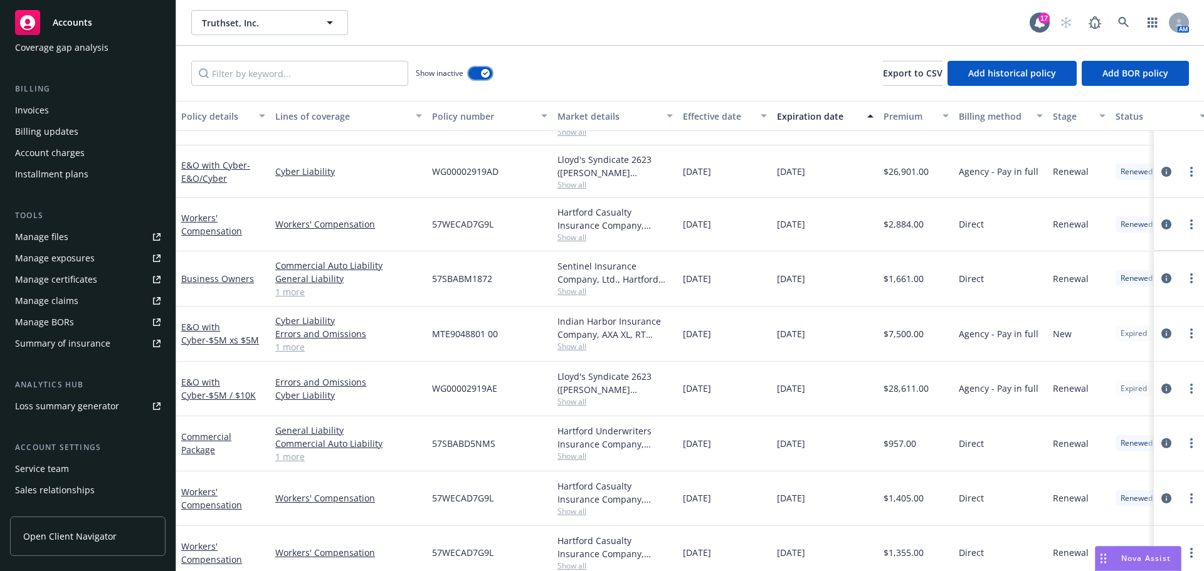
scroll to position [410, 0]
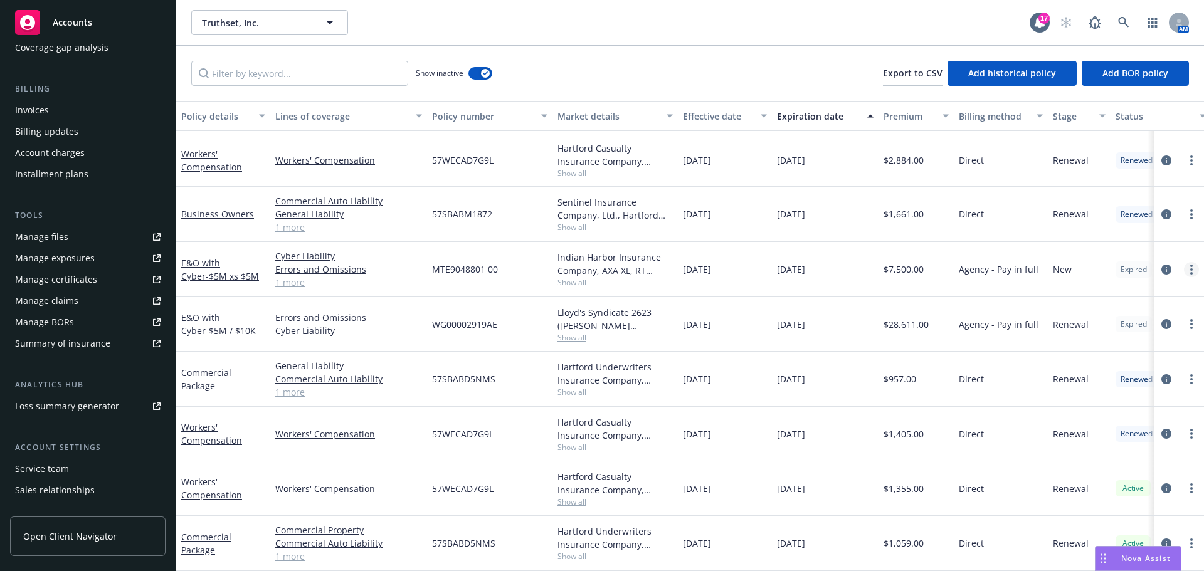
click at [1190, 265] on icon "more" at bounding box center [1191, 270] width 3 height 10
click at [227, 258] on link "E&O with Cyber - $5M xs $5M" at bounding box center [220, 269] width 78 height 25
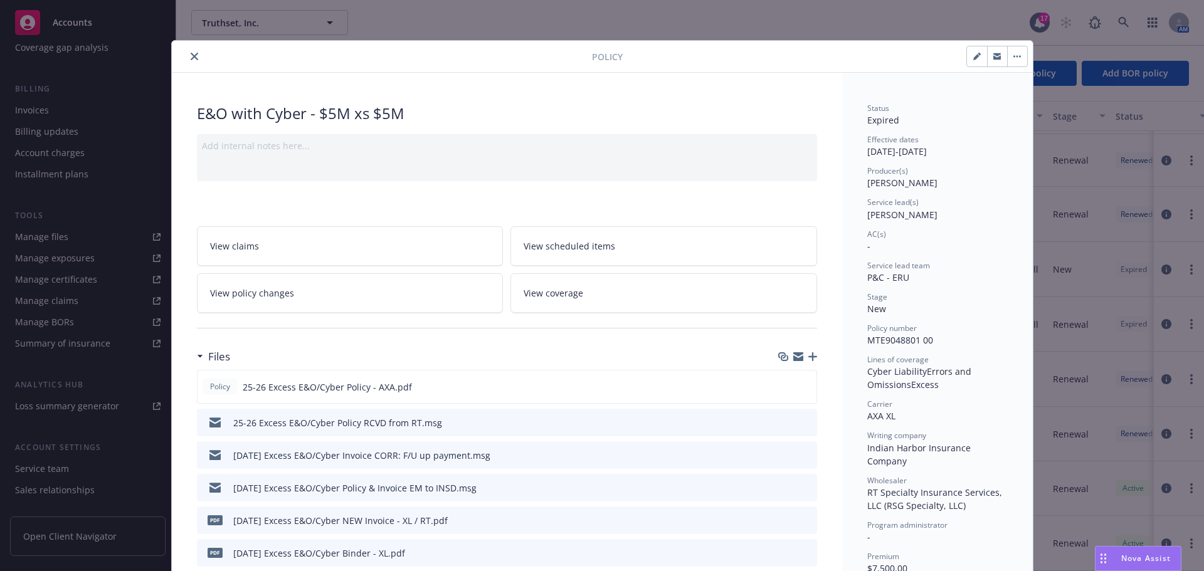
click at [970, 65] on button "button" at bounding box center [977, 56] width 20 height 20
select select "NEW"
select select "other"
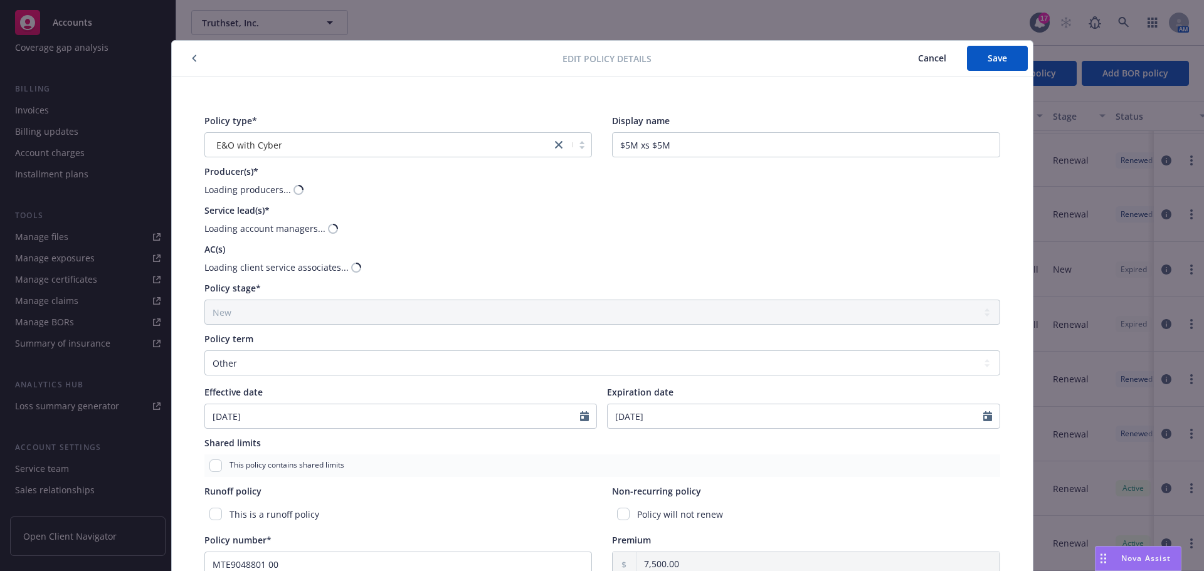
scroll to position [63, 0]
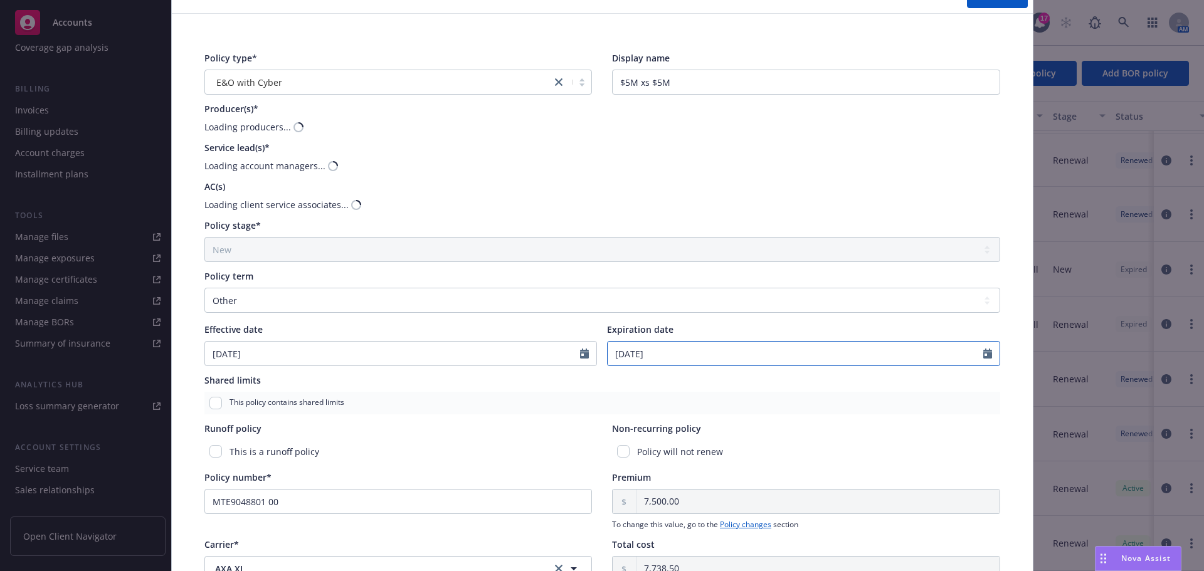
select select "8"
click at [614, 359] on input "08/23/2025" at bounding box center [796, 354] width 376 height 24
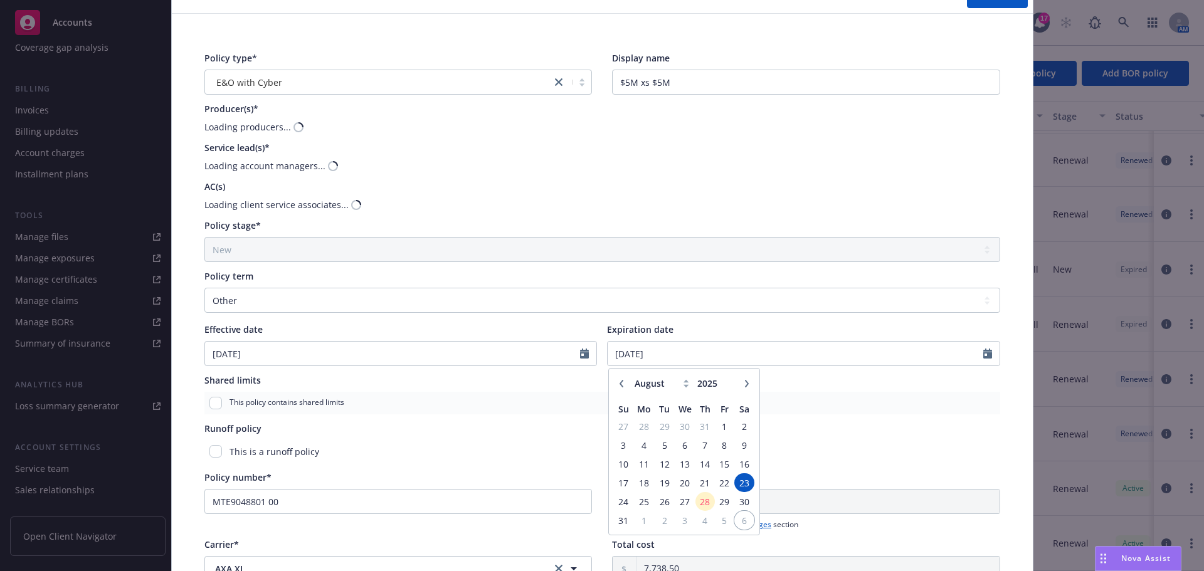
click at [746, 524] on span "6" at bounding box center [744, 521] width 17 height 16
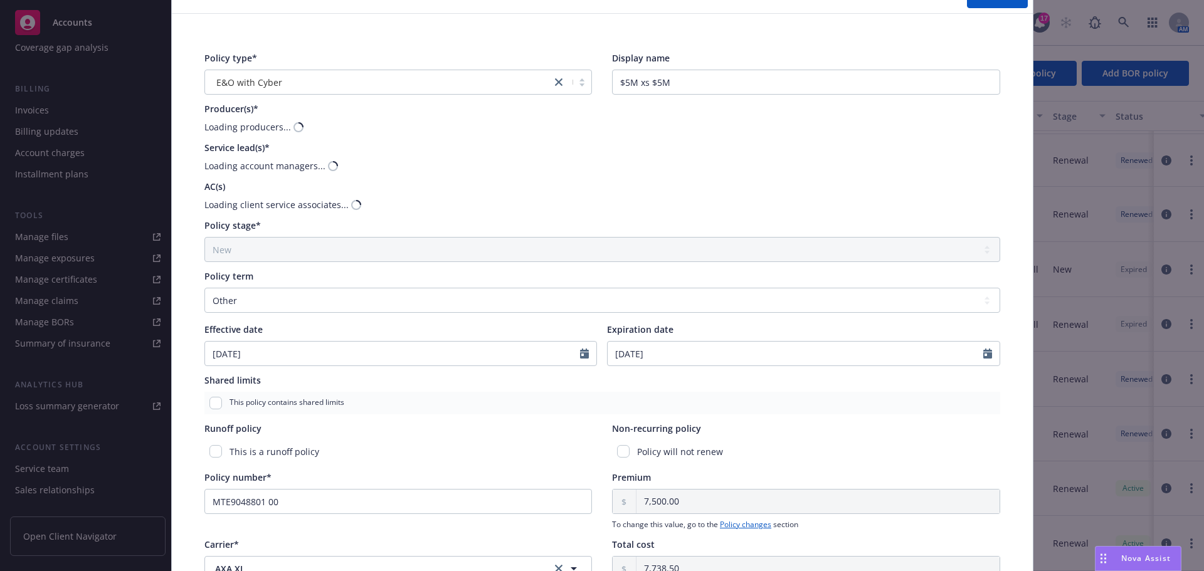
type input "09/06/2025"
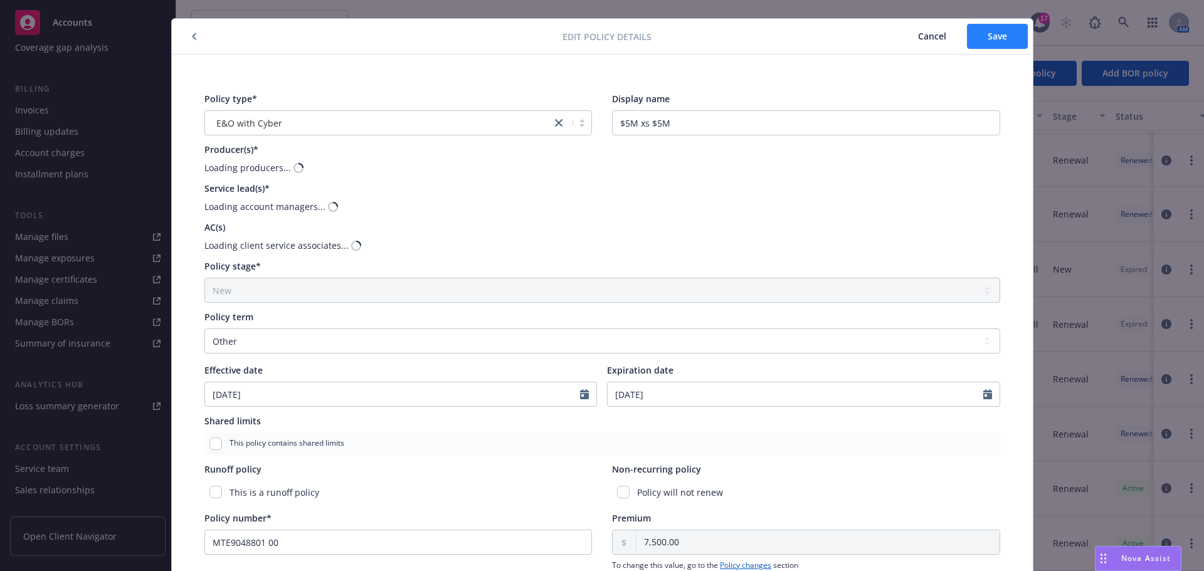
scroll to position [0, 0]
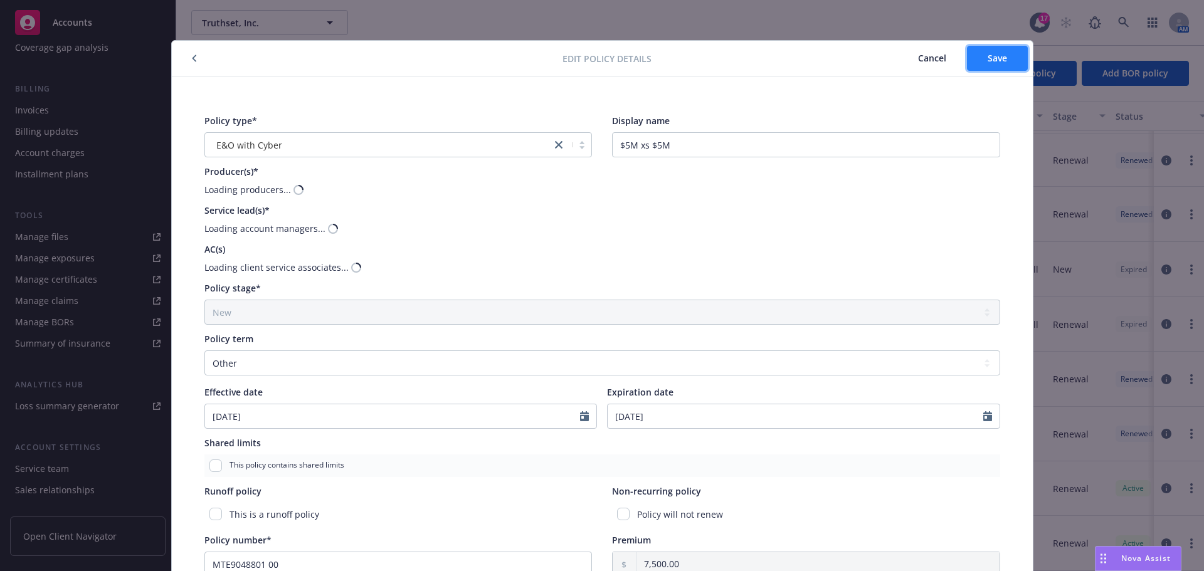
click at [992, 53] on span "Save" at bounding box center [997, 58] width 19 height 12
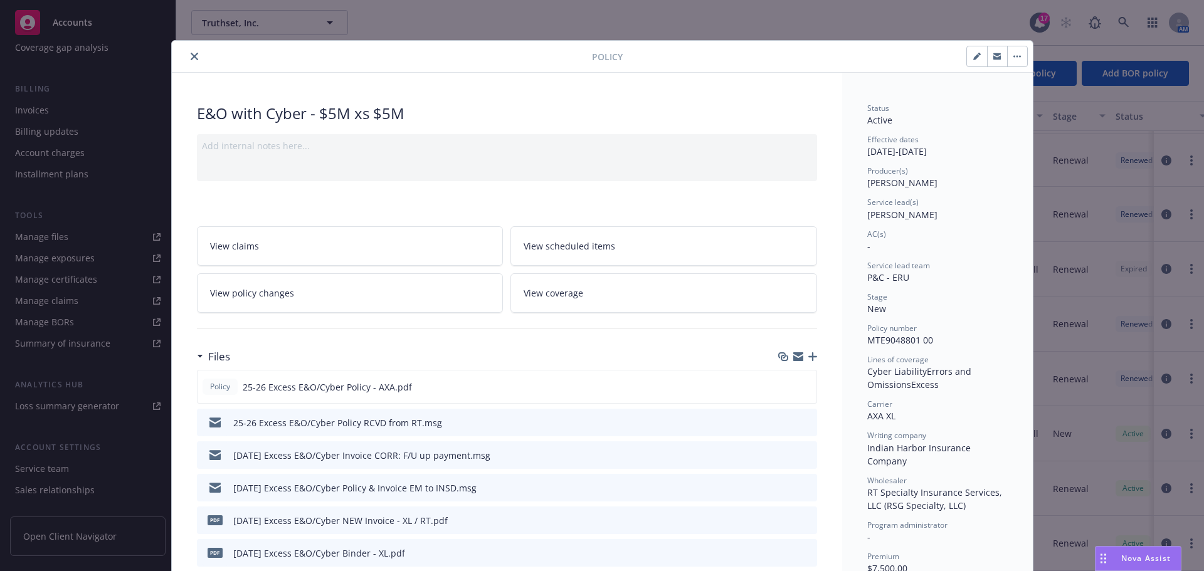
click at [201, 70] on div "Policy" at bounding box center [602, 57] width 861 height 32
click at [189, 61] on button "close" at bounding box center [194, 56] width 15 height 15
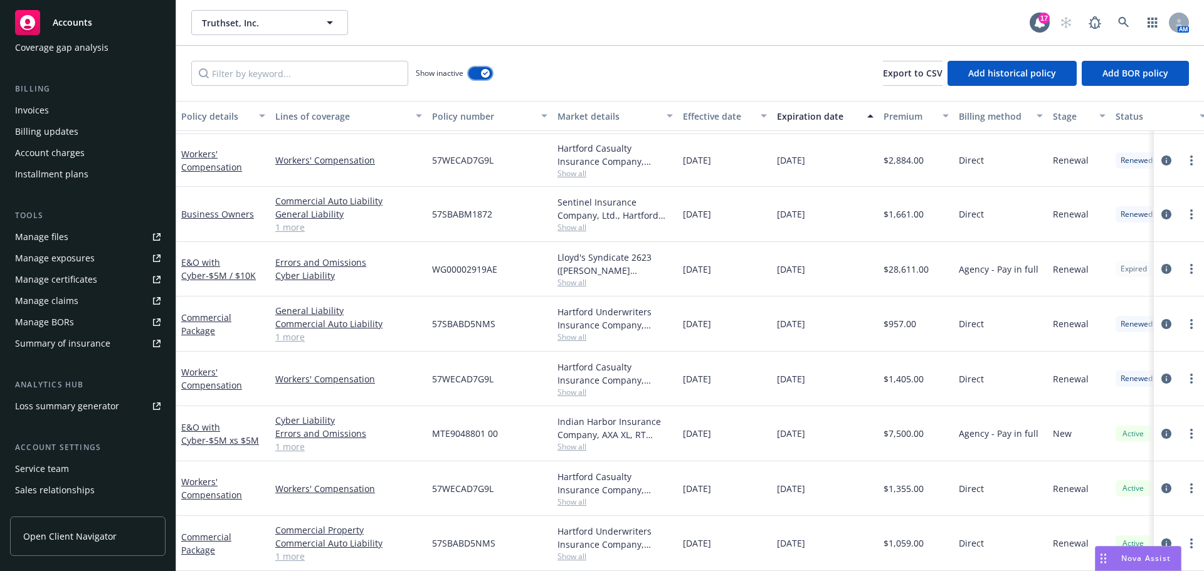
click at [485, 68] on button "button" at bounding box center [480, 73] width 24 height 13
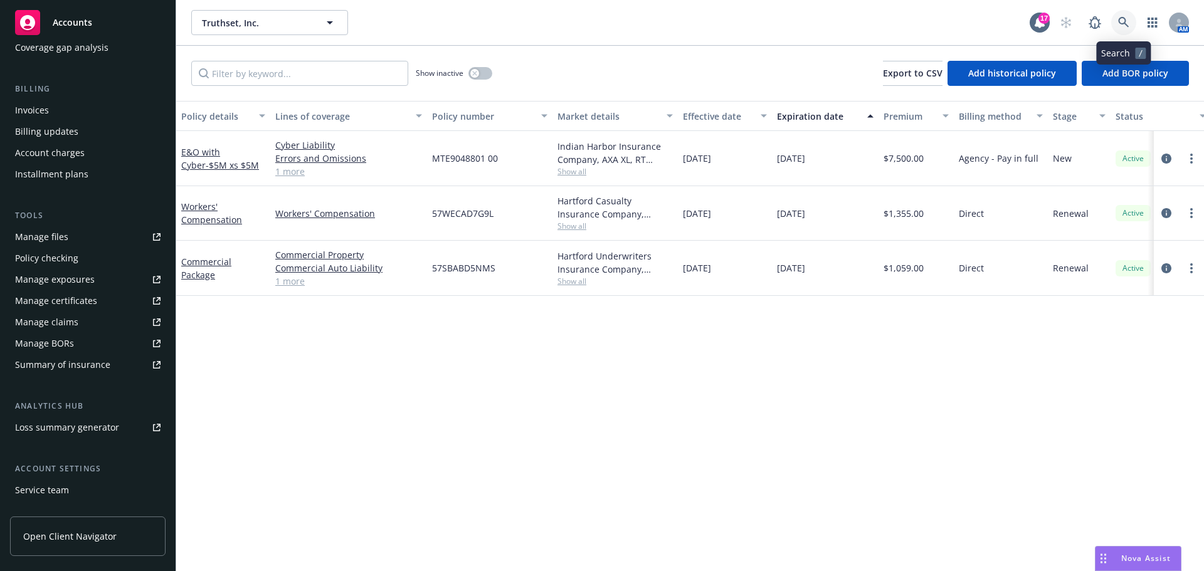
click at [1119, 23] on icon at bounding box center [1123, 22] width 11 height 11
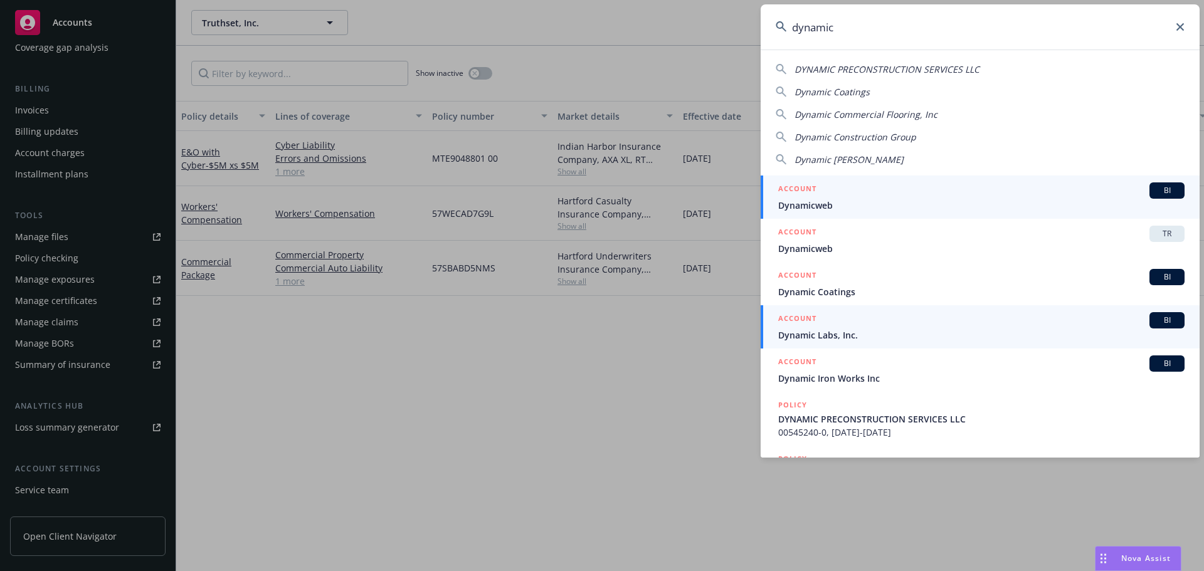
type input "dynamic"
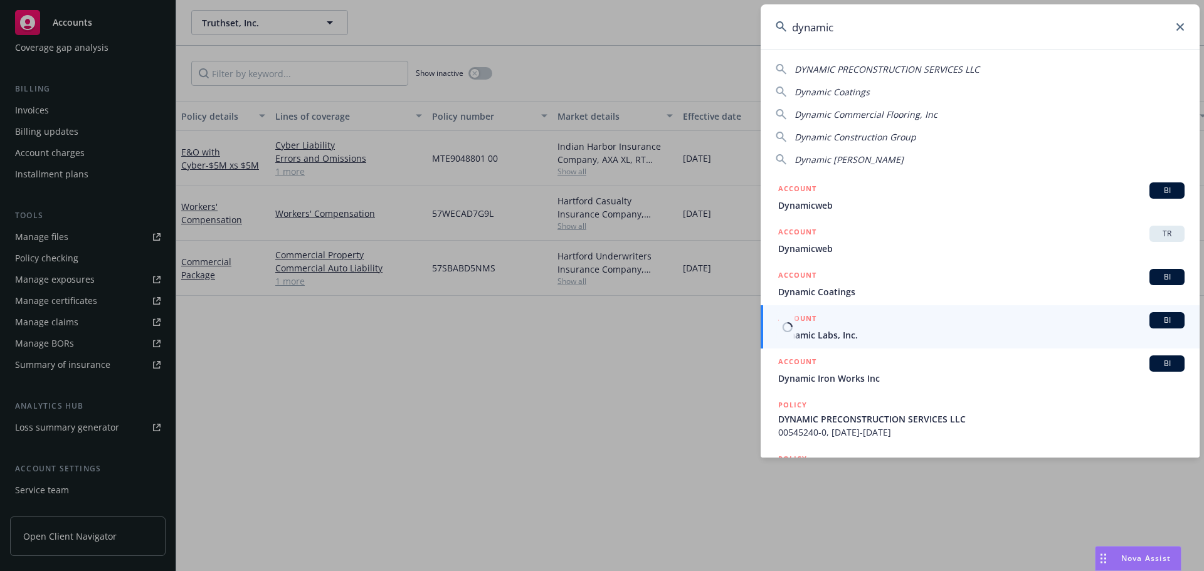
click at [833, 329] on span "Dynamic Labs, Inc." at bounding box center [981, 335] width 406 height 13
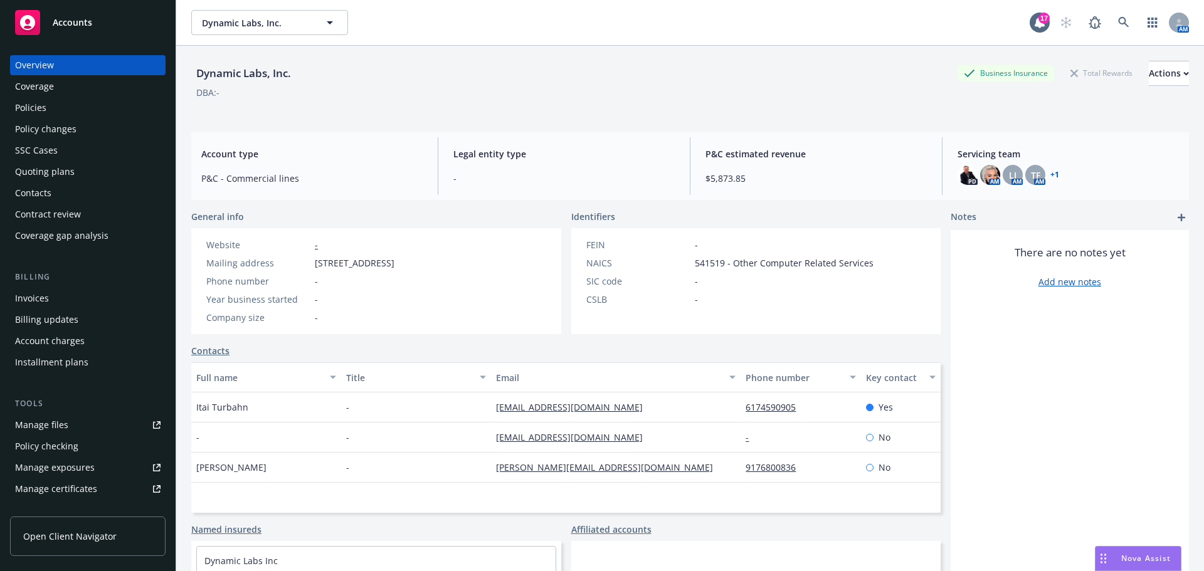
click at [85, 115] on div "Policies" at bounding box center [88, 108] width 146 height 20
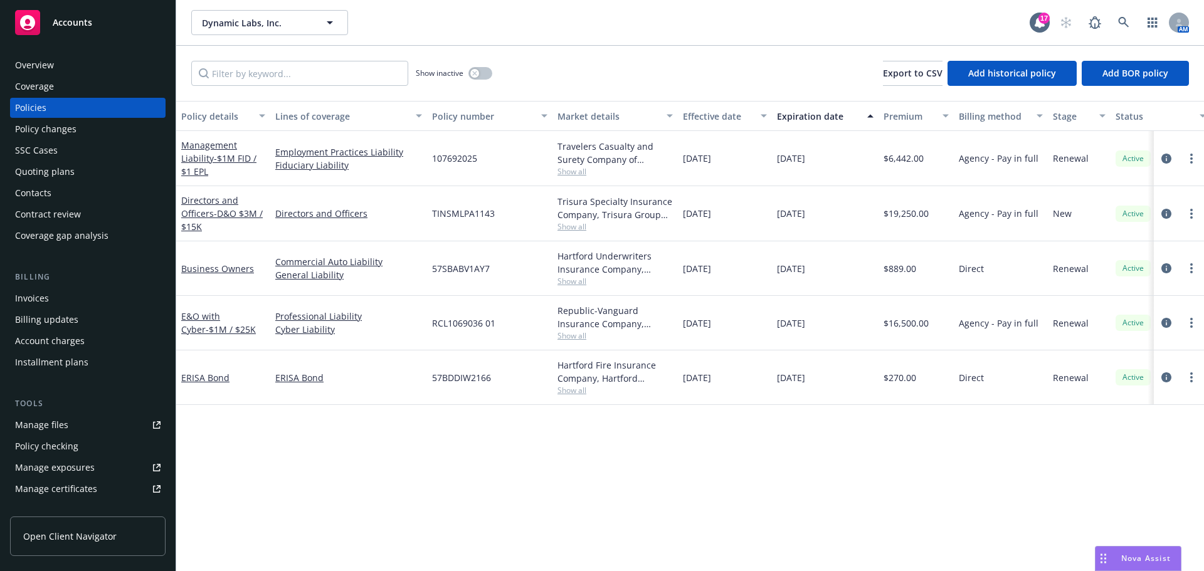
click at [252, 271] on div "Business Owners" at bounding box center [223, 268] width 84 height 13
click at [236, 273] on link "Business Owners" at bounding box center [217, 269] width 73 height 12
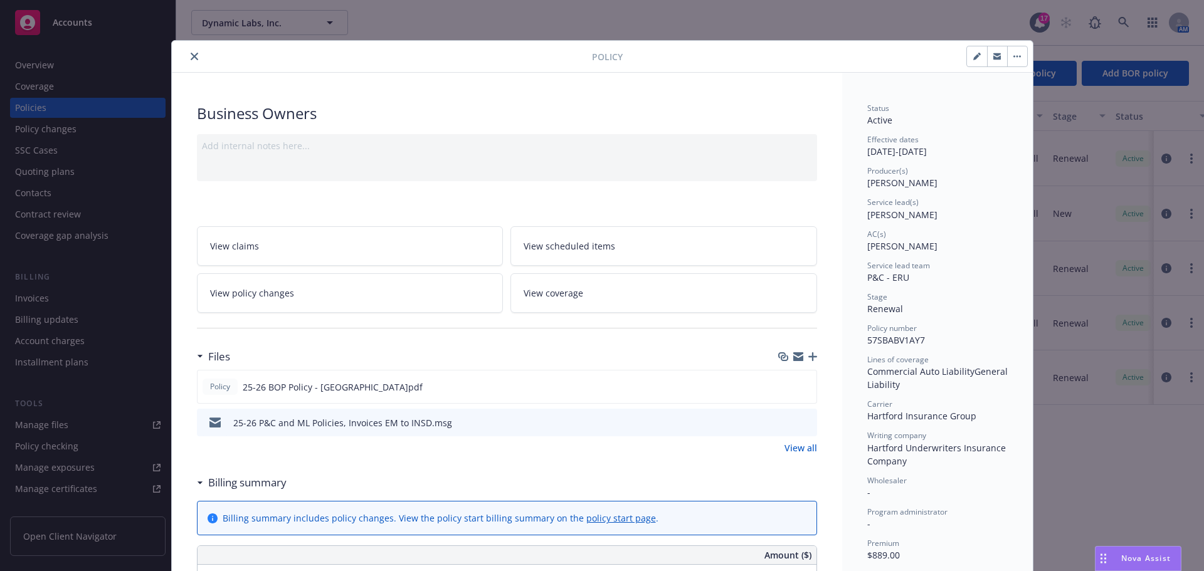
click at [1130, 555] on span "Nova Assist" at bounding box center [1146, 558] width 50 height 11
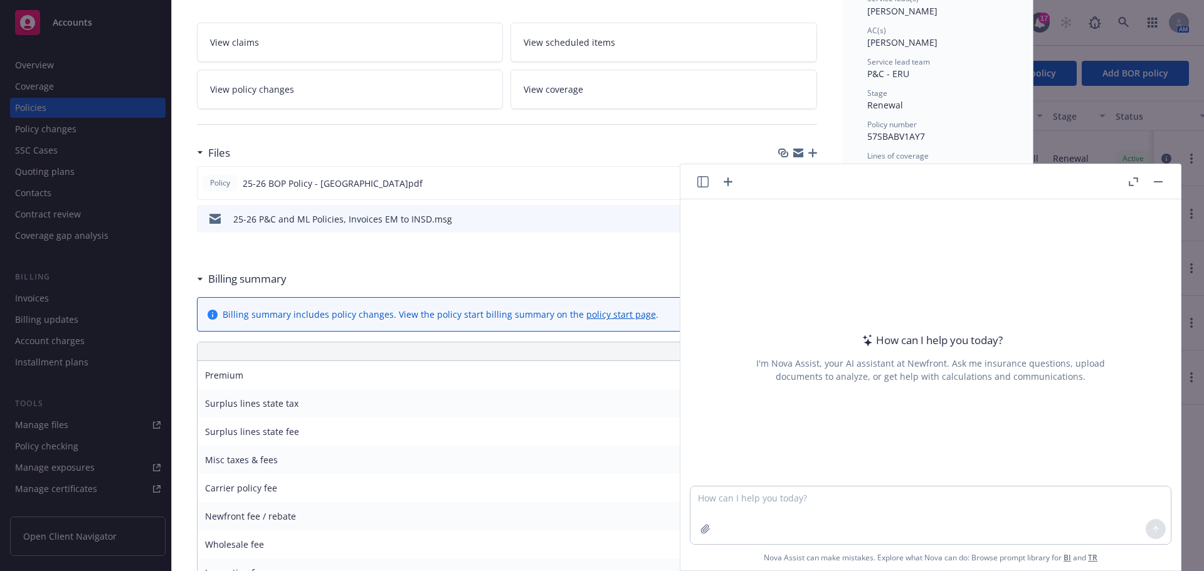
scroll to position [251, 0]
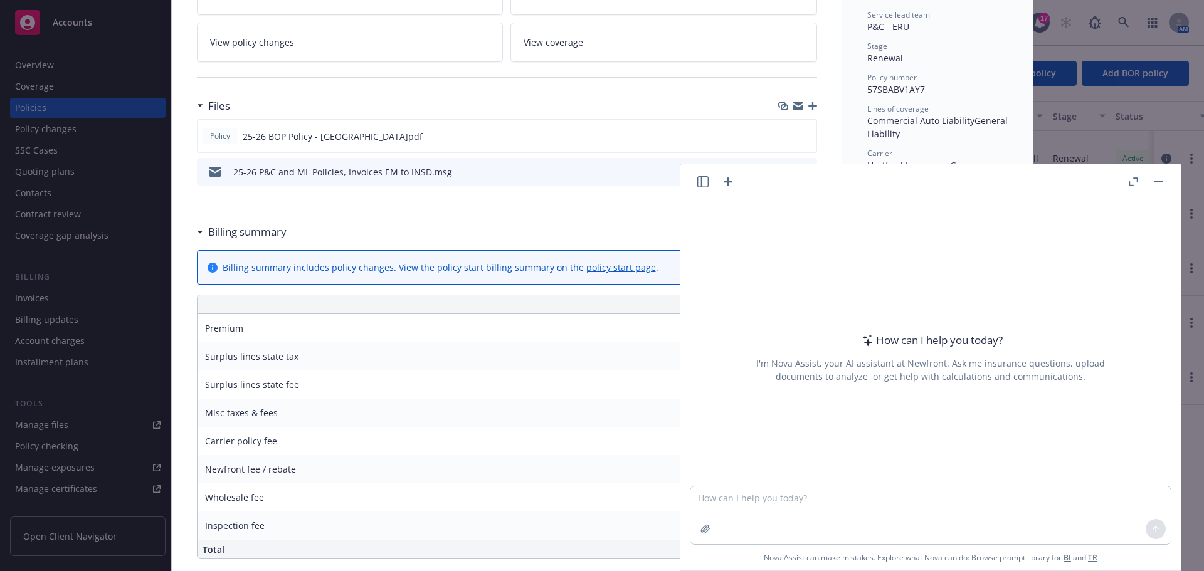
click at [1155, 180] on button "button" at bounding box center [1158, 181] width 15 height 15
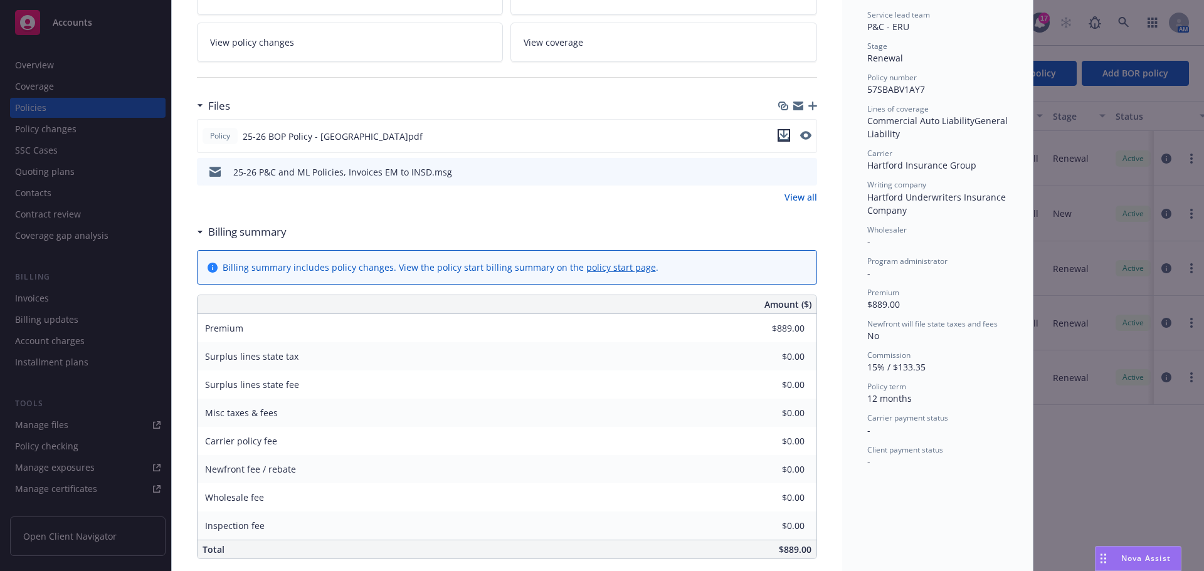
click at [781, 137] on icon "download file" at bounding box center [784, 135] width 10 height 10
click at [1135, 551] on div "Nova Assist" at bounding box center [1138, 559] width 85 height 24
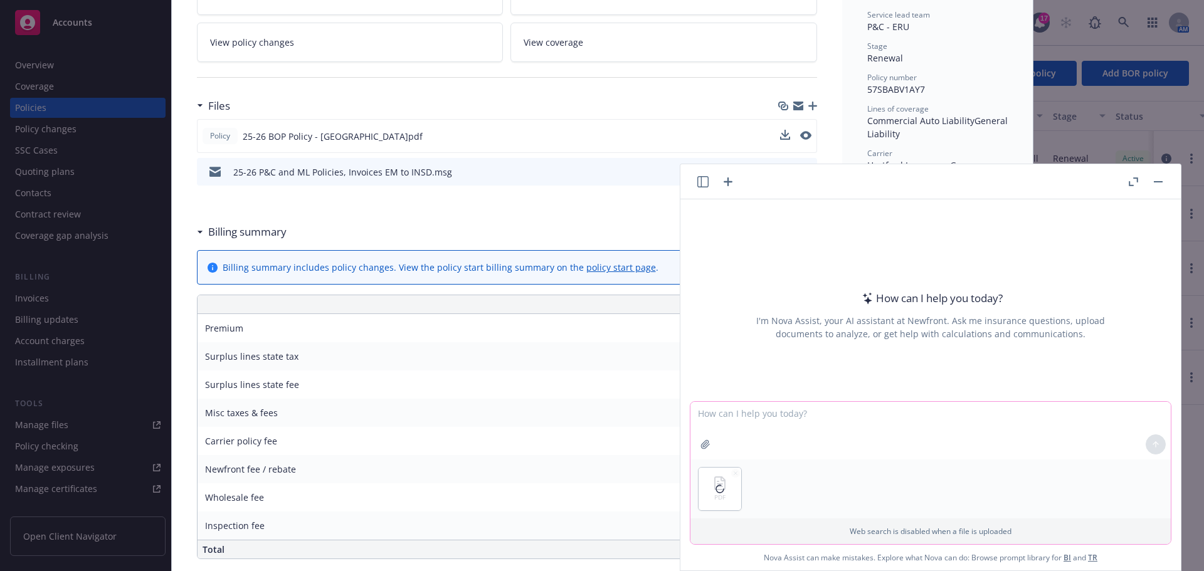
click at [758, 421] on textarea at bounding box center [931, 431] width 480 height 58
type textarea "Does this policy have coverage for company offsites?"
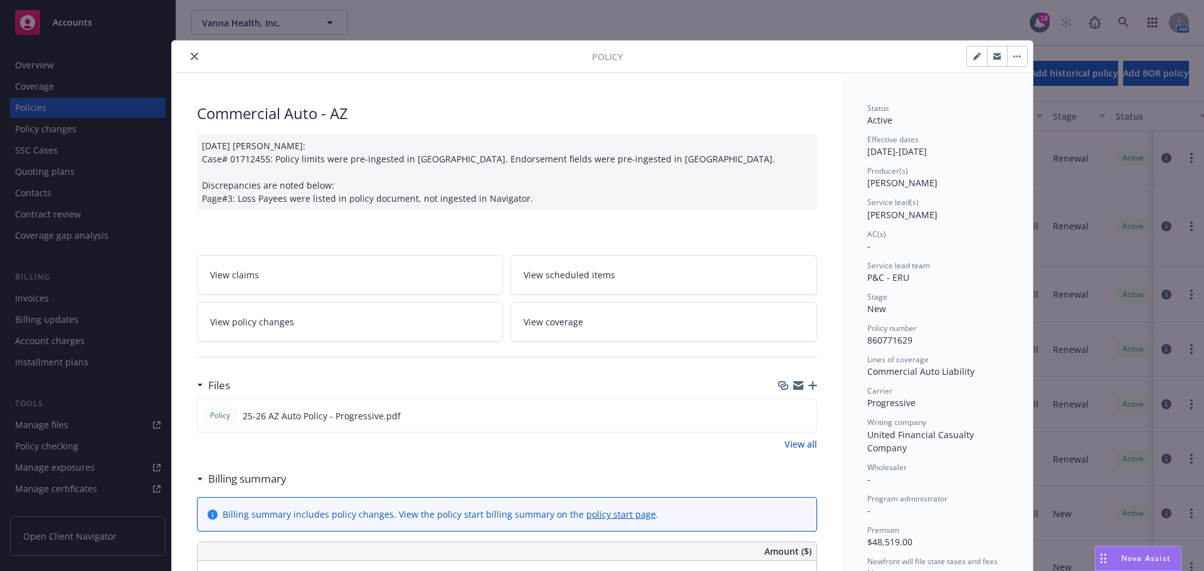
scroll to position [19, 0]
click at [191, 57] on icon "close" at bounding box center [195, 57] width 8 height 8
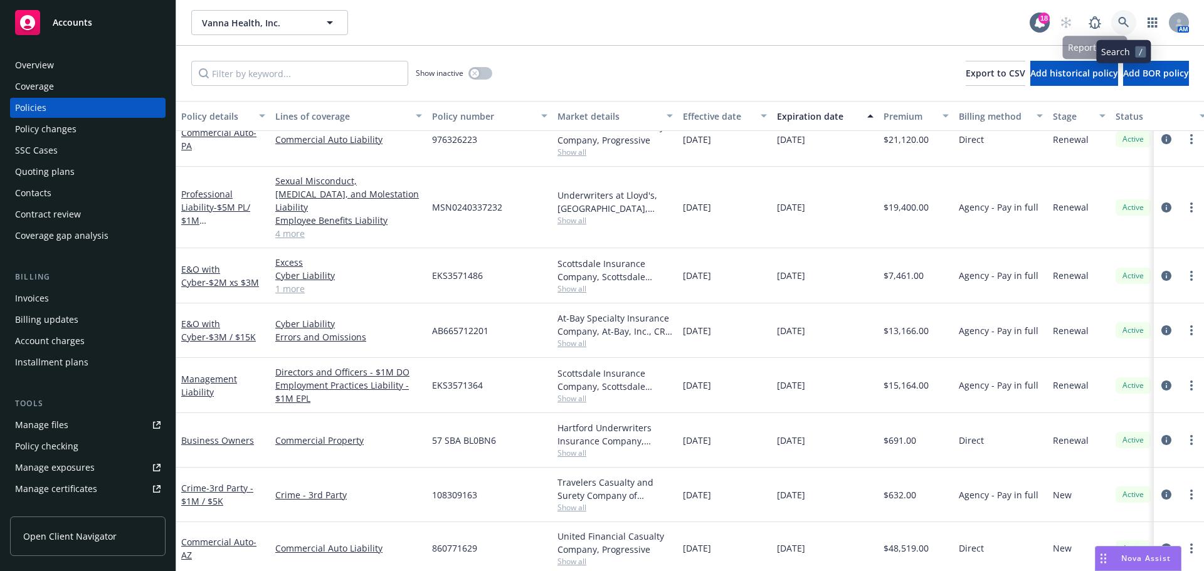
click at [1119, 16] on link at bounding box center [1123, 22] width 25 height 25
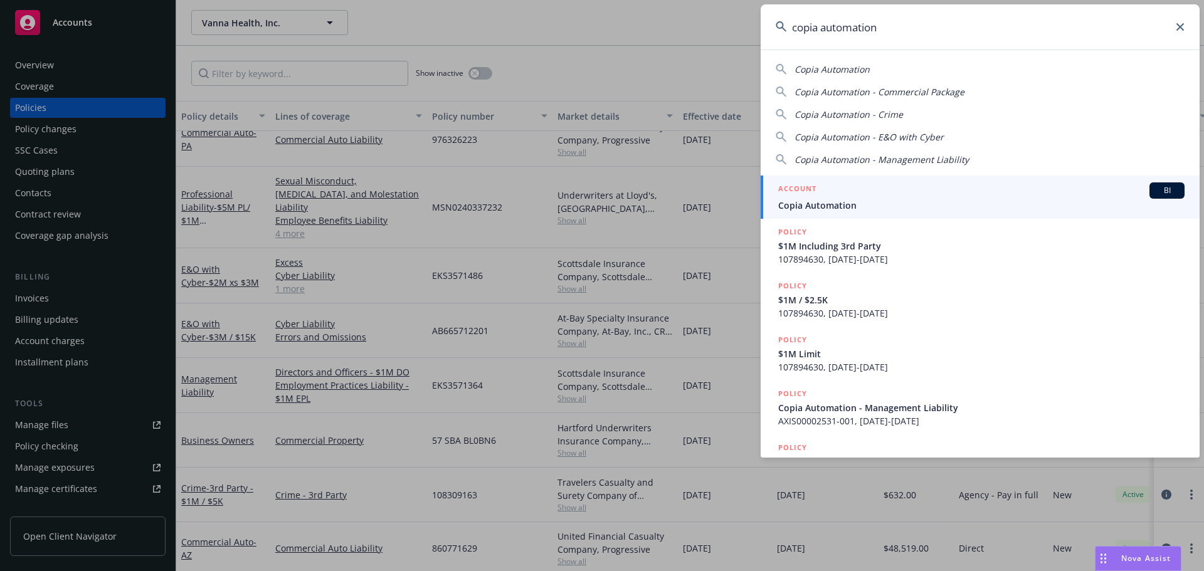
type input "copia automation"
click at [909, 204] on span "Copia Automation" at bounding box center [981, 205] width 406 height 13
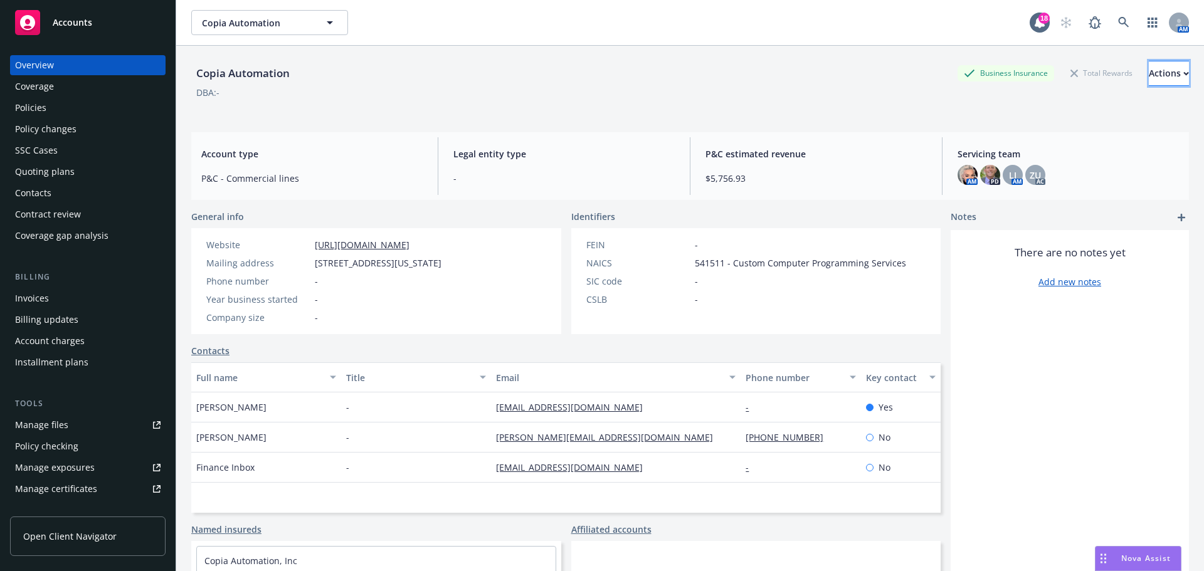
drag, startPoint x: 1148, startPoint y: 75, endPoint x: 1133, endPoint y: 63, distance: 19.6
click at [1149, 70] on div "Actions" at bounding box center [1169, 73] width 40 height 24
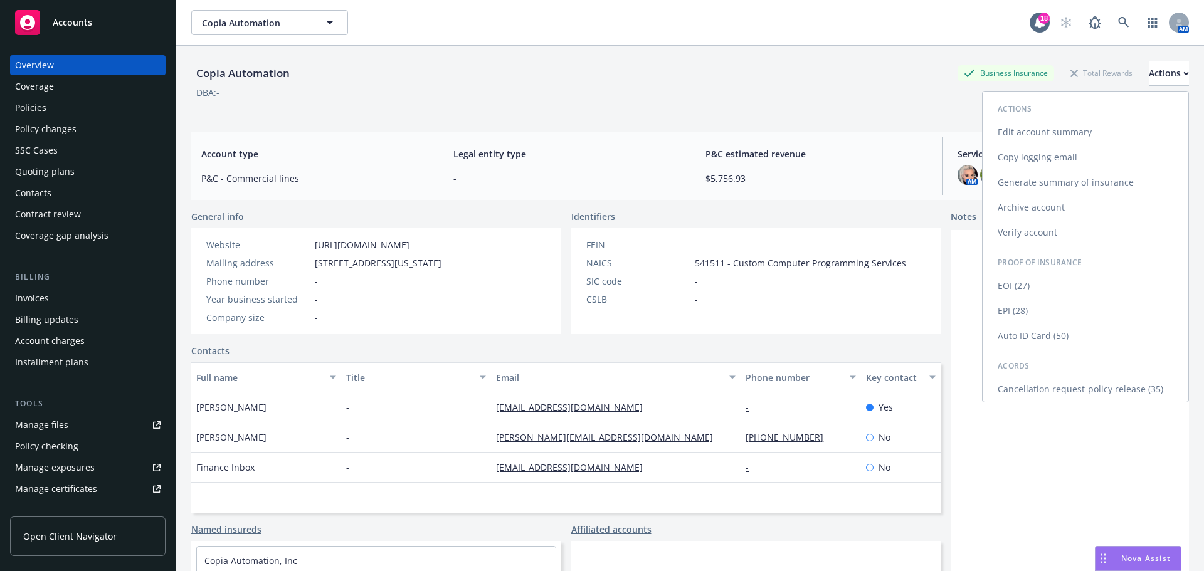
click at [1044, 130] on link "Edit account summary" at bounding box center [1086, 132] width 206 height 25
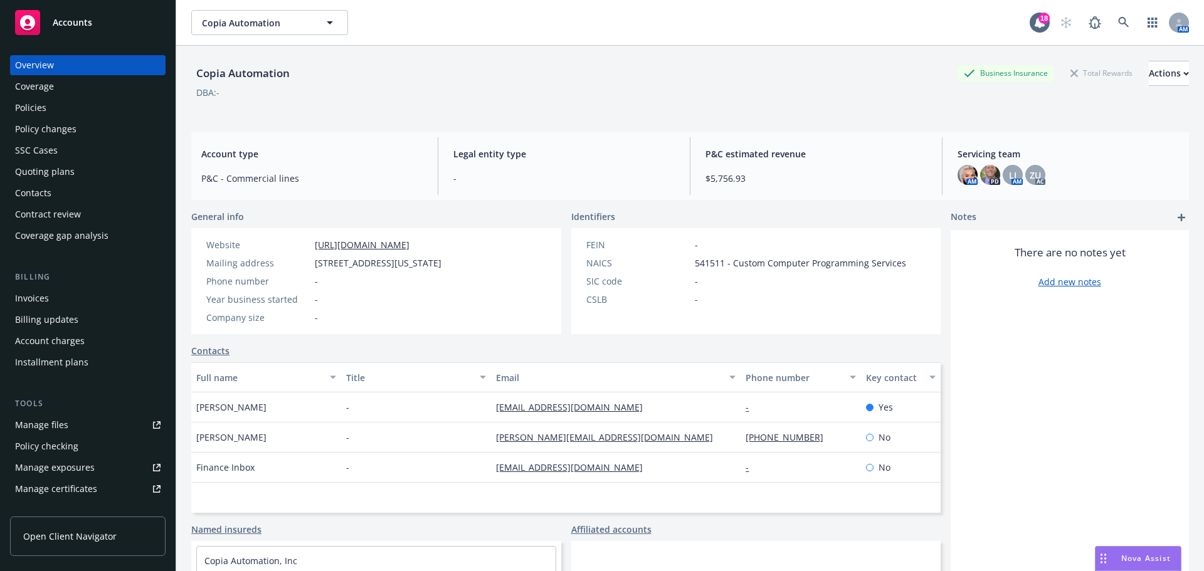
select select "US"
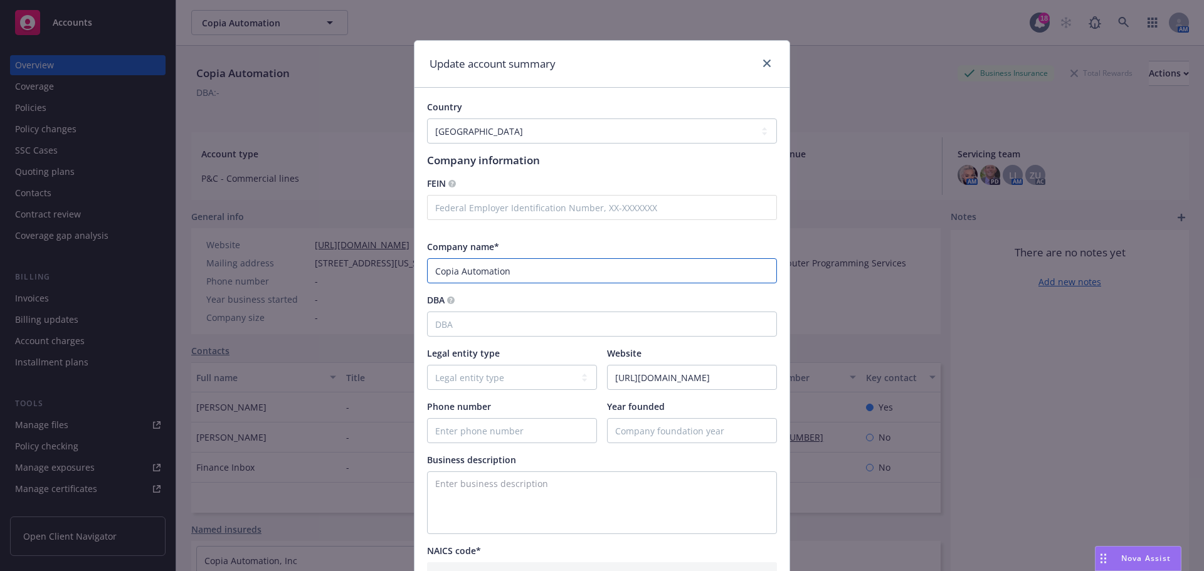
click at [533, 275] on input "Copia Automation" at bounding box center [602, 270] width 350 height 25
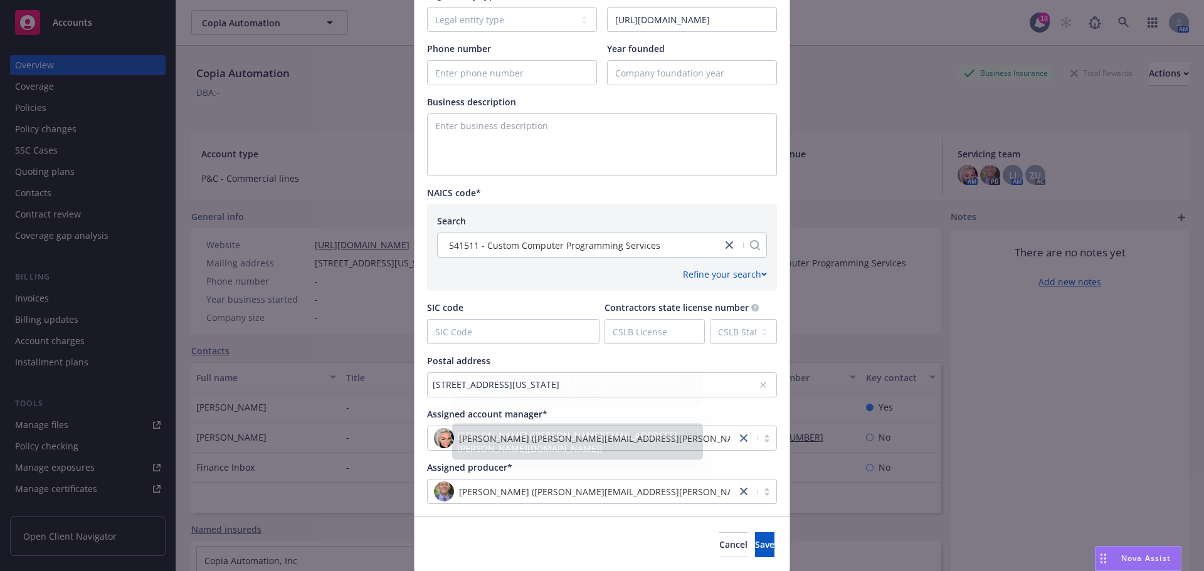
scroll to position [400, 0]
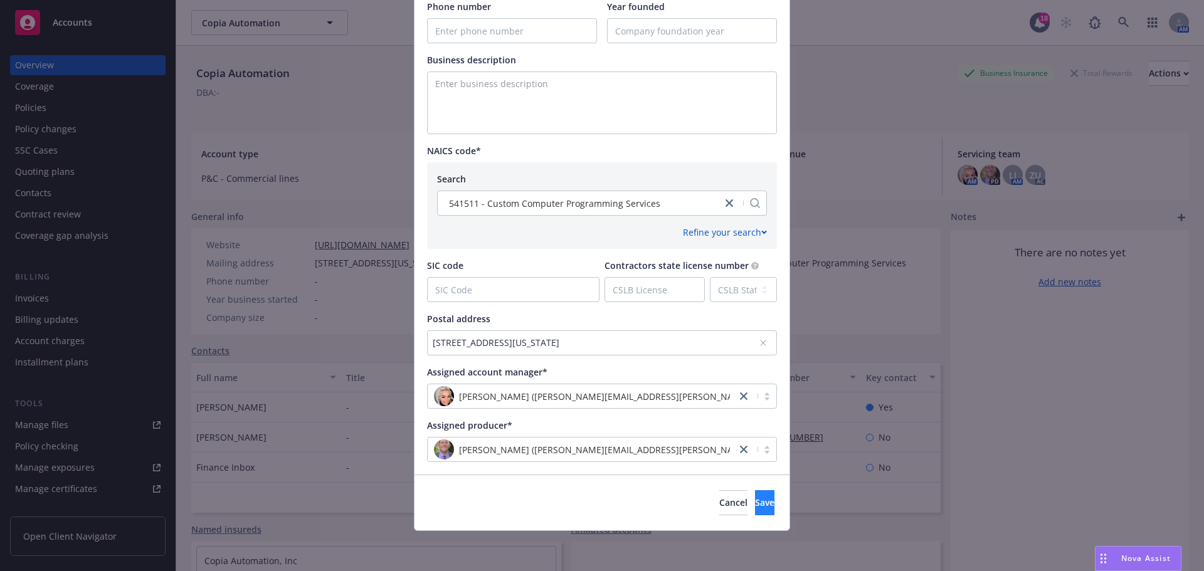
type input "Copia Automation, Inc."
click at [755, 509] on span "Save" at bounding box center [764, 503] width 19 height 12
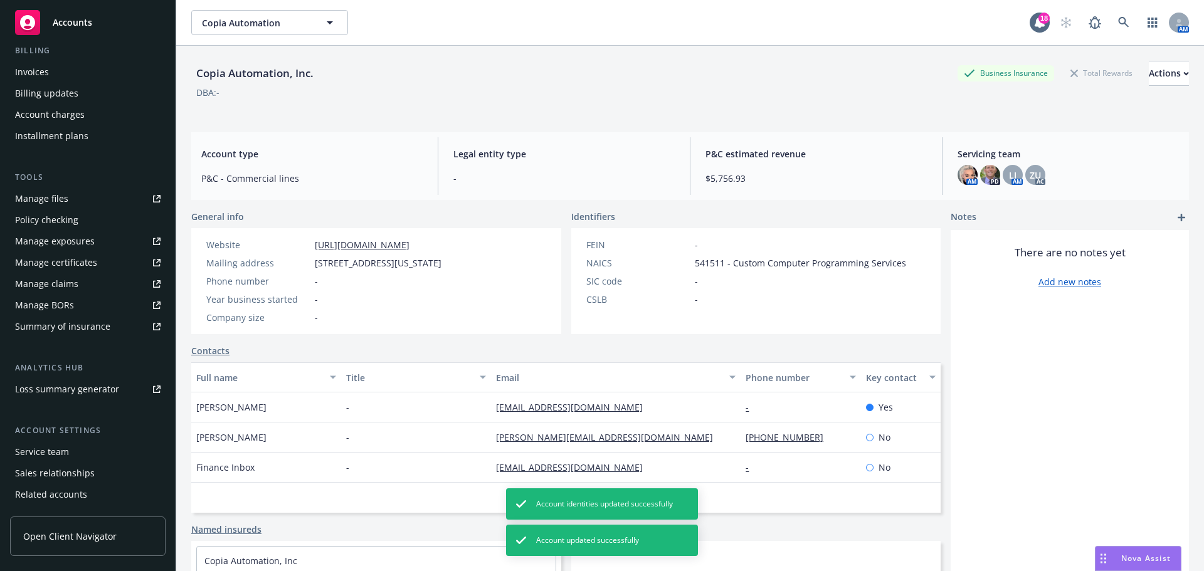
scroll to position [204, 0]
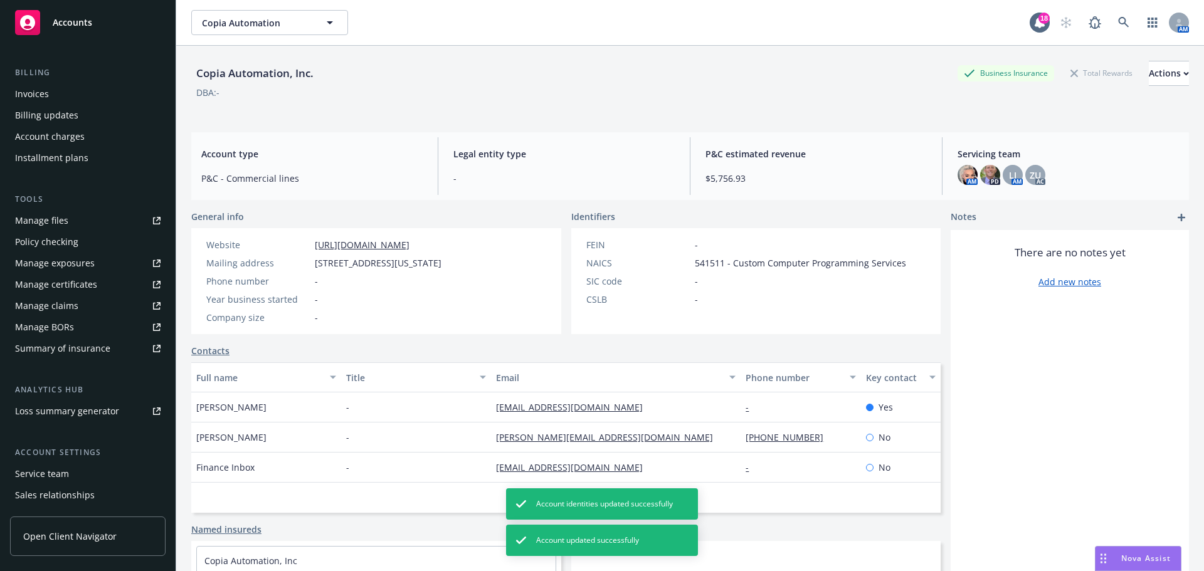
click at [66, 279] on div "Manage certificates" at bounding box center [56, 285] width 82 height 20
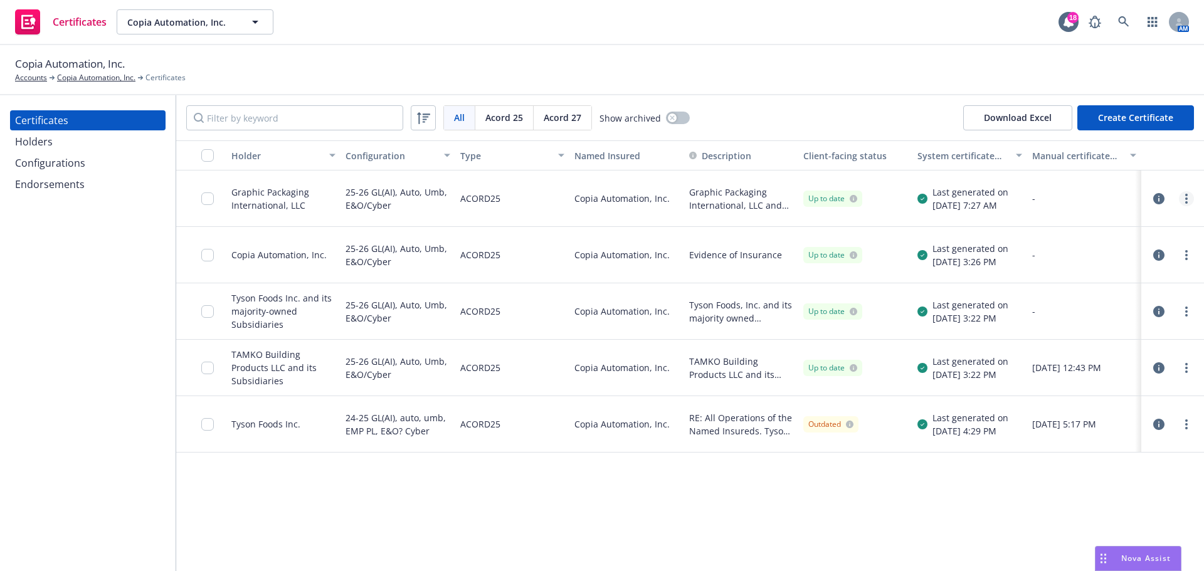
drag, startPoint x: 1193, startPoint y: 198, endPoint x: 1185, endPoint y: 199, distance: 7.6
click at [1190, 198] on link "more" at bounding box center [1186, 198] width 15 height 15
click at [1081, 226] on link "Edit" at bounding box center [1093, 224] width 201 height 25
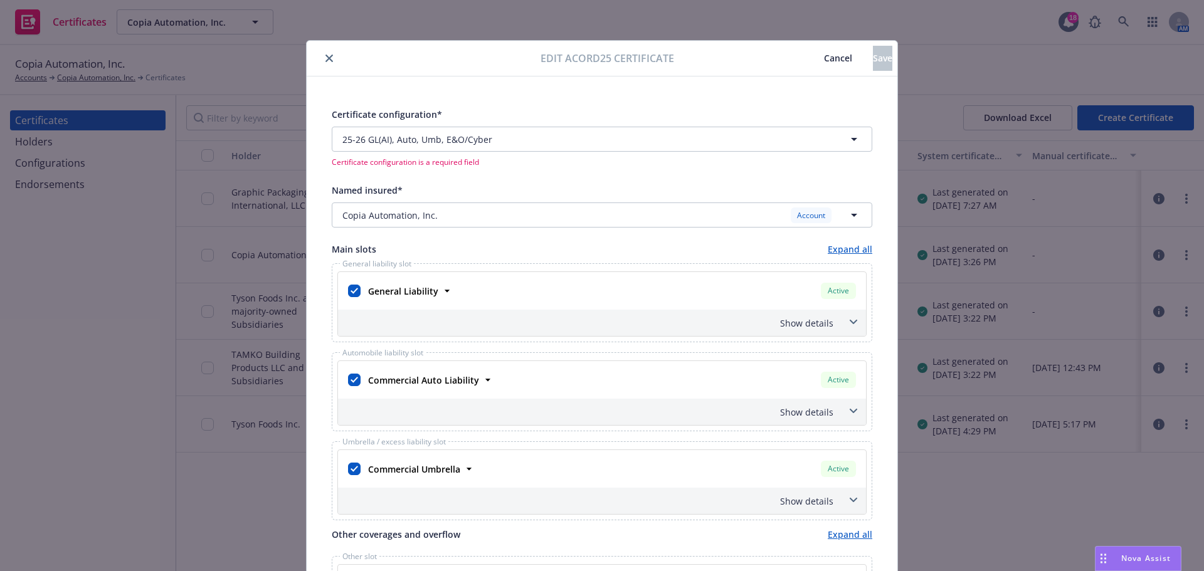
click at [803, 50] on button "Cancel" at bounding box center [838, 58] width 70 height 25
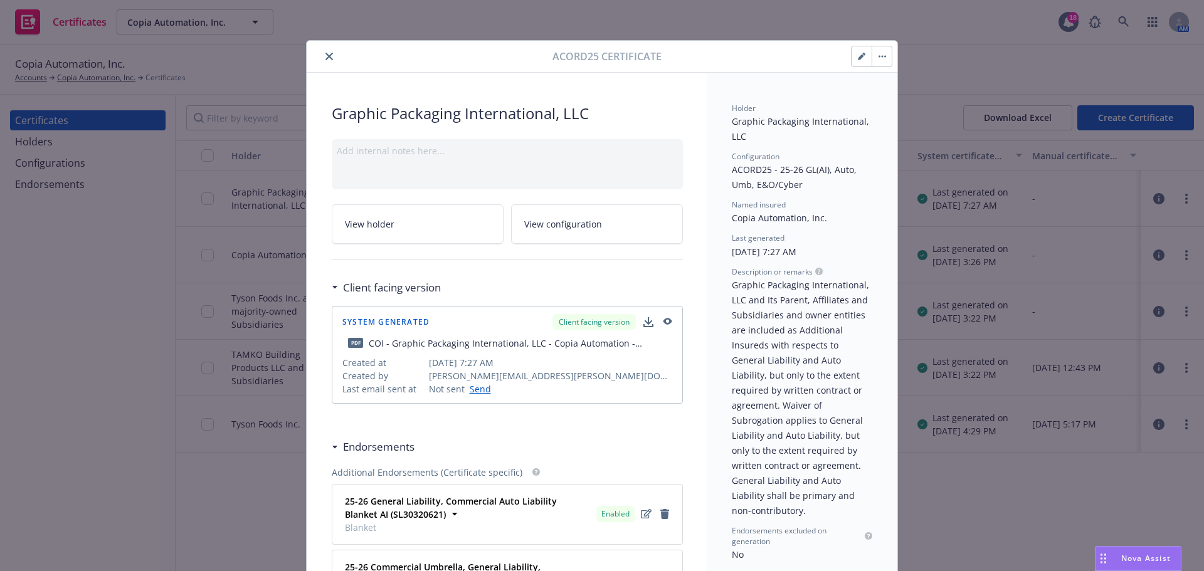
click at [322, 61] on button "close" at bounding box center [329, 56] width 15 height 15
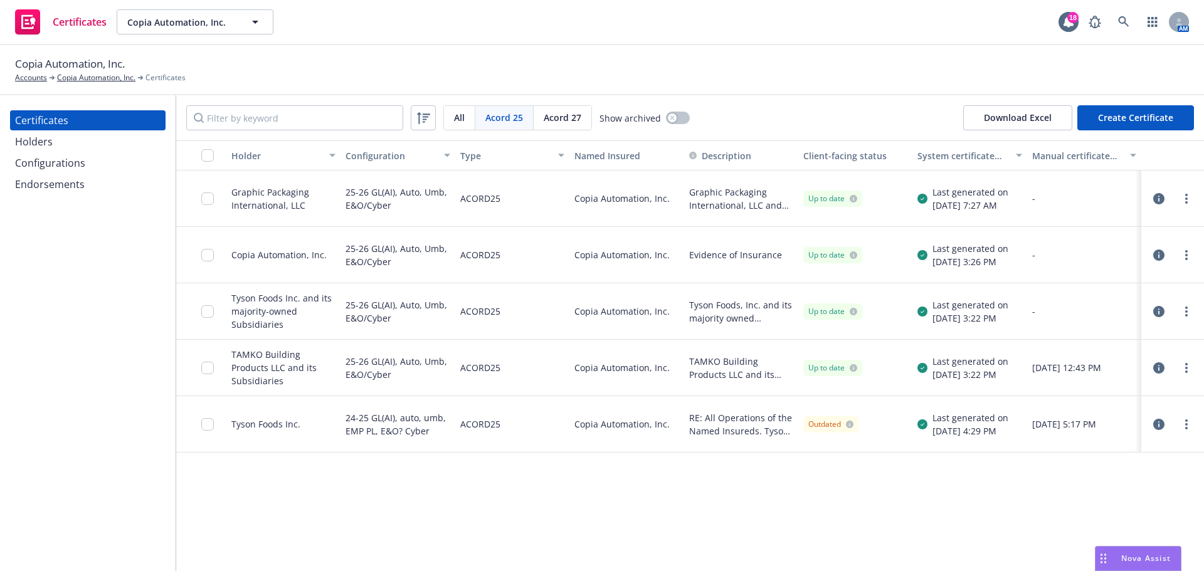
click at [1178, 196] on div at bounding box center [1172, 198] width 43 height 15
click at [1182, 198] on link "more" at bounding box center [1186, 198] width 15 height 15
click at [1082, 271] on link "Regenerate" at bounding box center [1093, 274] width 201 height 25
click at [1183, 202] on link "more" at bounding box center [1186, 198] width 15 height 15
click at [653, 500] on div "Holder Configuration Type Named Insured Description Client-facing status System…" at bounding box center [690, 355] width 1028 height 431
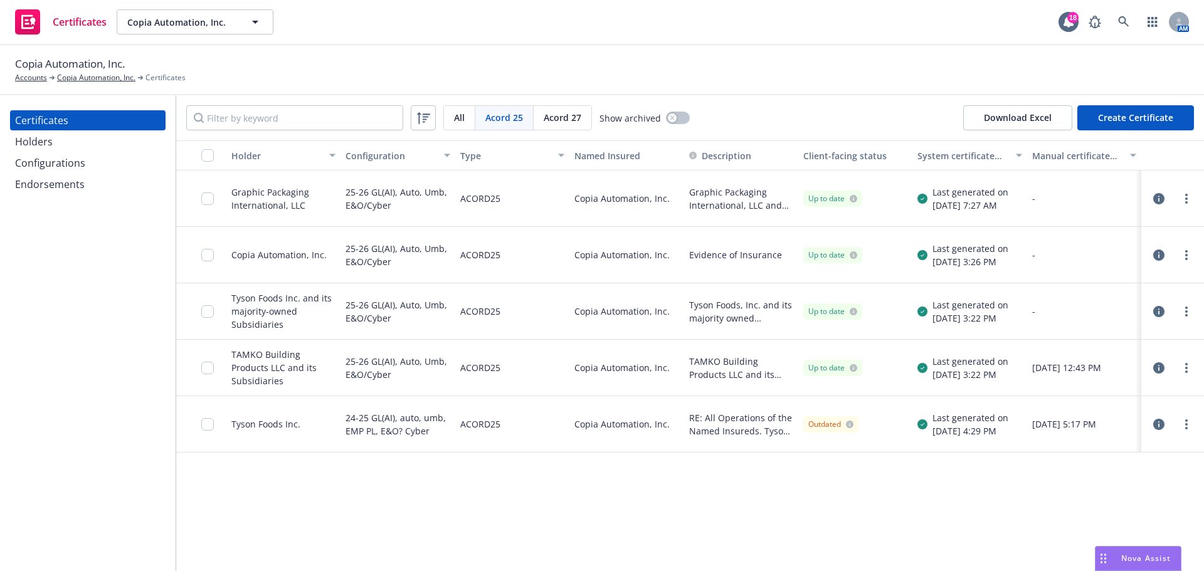
click at [201, 196] on div at bounding box center [201, 199] width 50 height 56
click at [202, 201] on input "checkbox" at bounding box center [207, 199] width 13 height 13
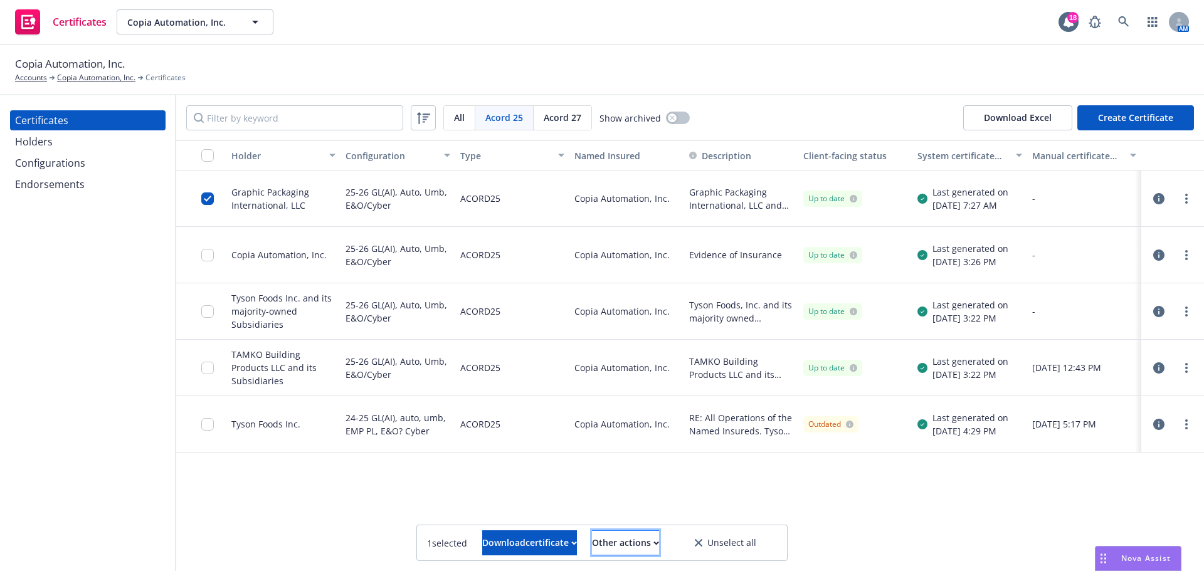
click at [654, 553] on button "Other actions" at bounding box center [625, 543] width 67 height 25
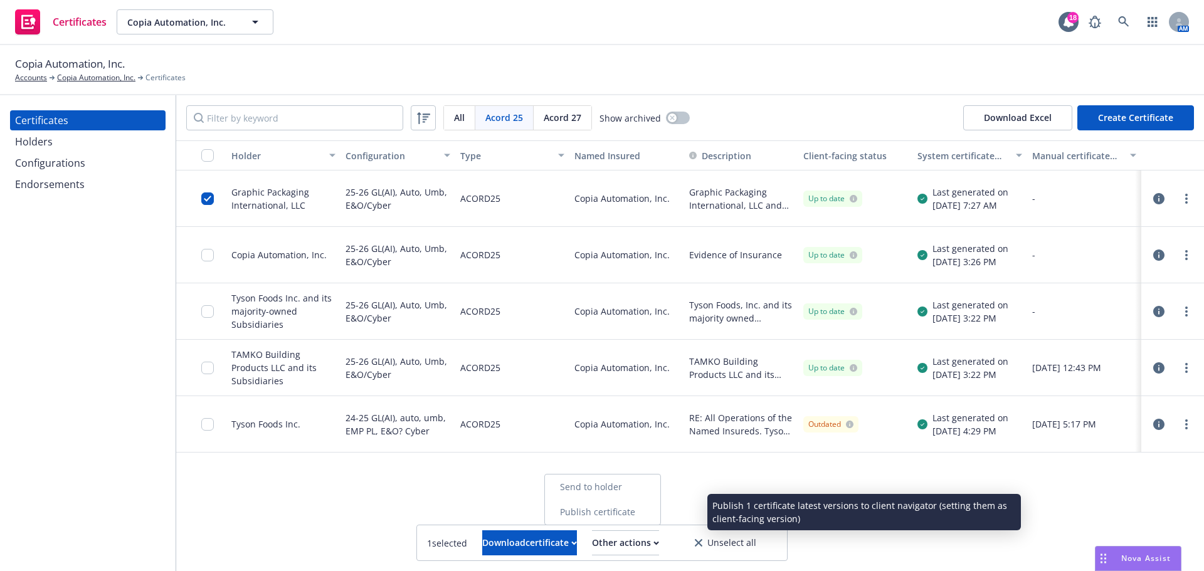
click at [659, 514] on link "Publish certificate" at bounding box center [602, 512] width 115 height 25
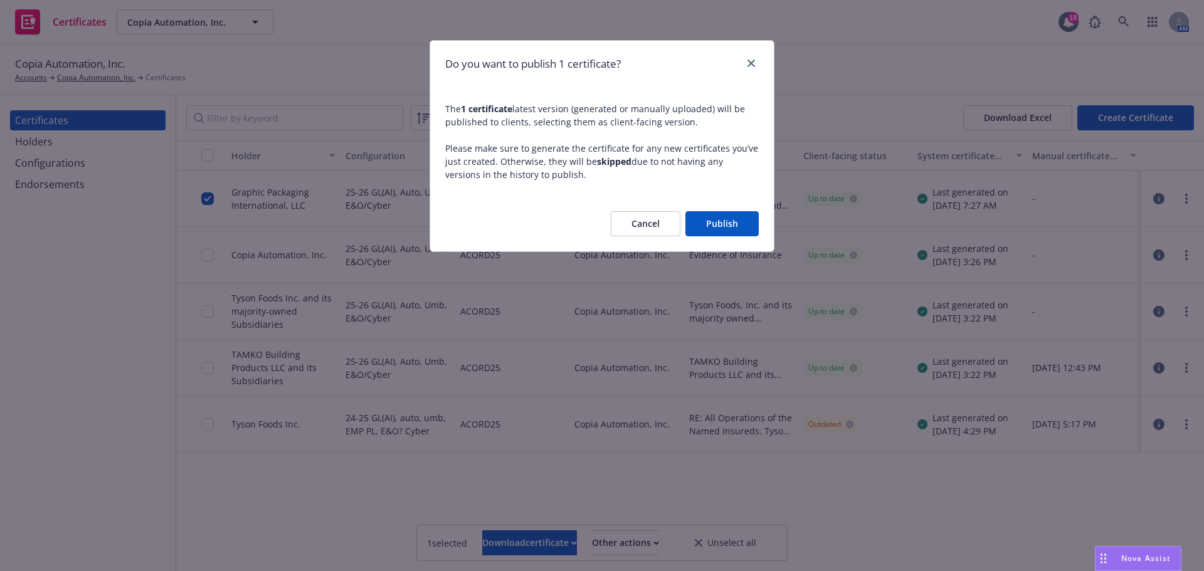
click at [723, 213] on button "Publish" at bounding box center [721, 223] width 73 height 25
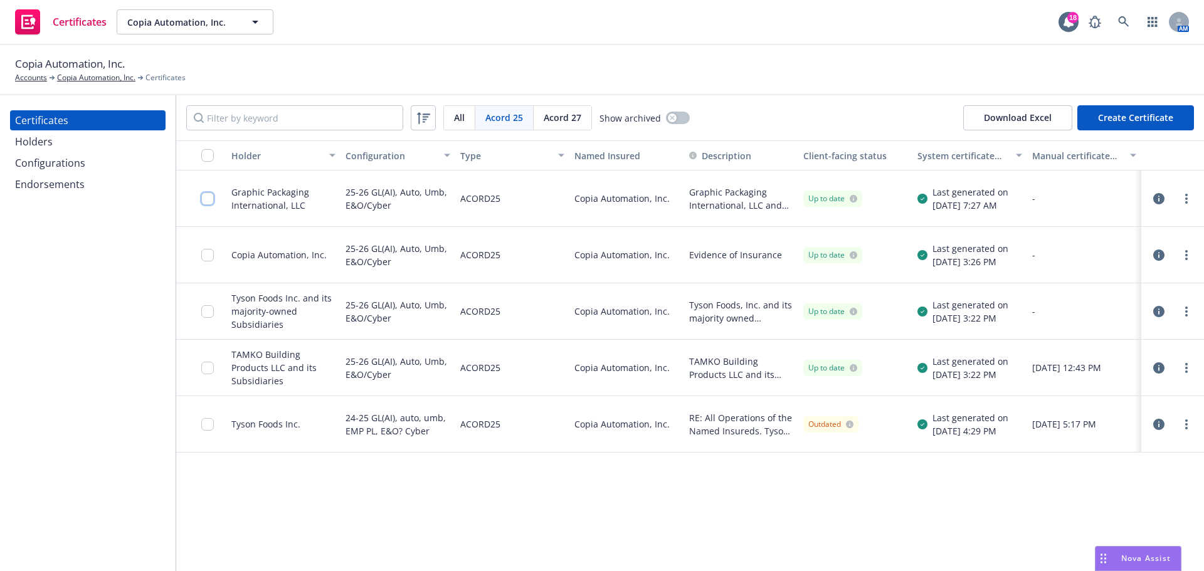
click at [209, 201] on input "checkbox" at bounding box center [207, 199] width 13 height 13
click at [546, 547] on div "Download certificate" at bounding box center [529, 543] width 95 height 24
click at [538, 514] on link "Download uneditable file" at bounding box center [466, 512] width 146 height 25
click at [1187, 198] on circle "more" at bounding box center [1186, 199] width 3 height 3
click at [1064, 272] on link "Regenerate" at bounding box center [1093, 274] width 201 height 25
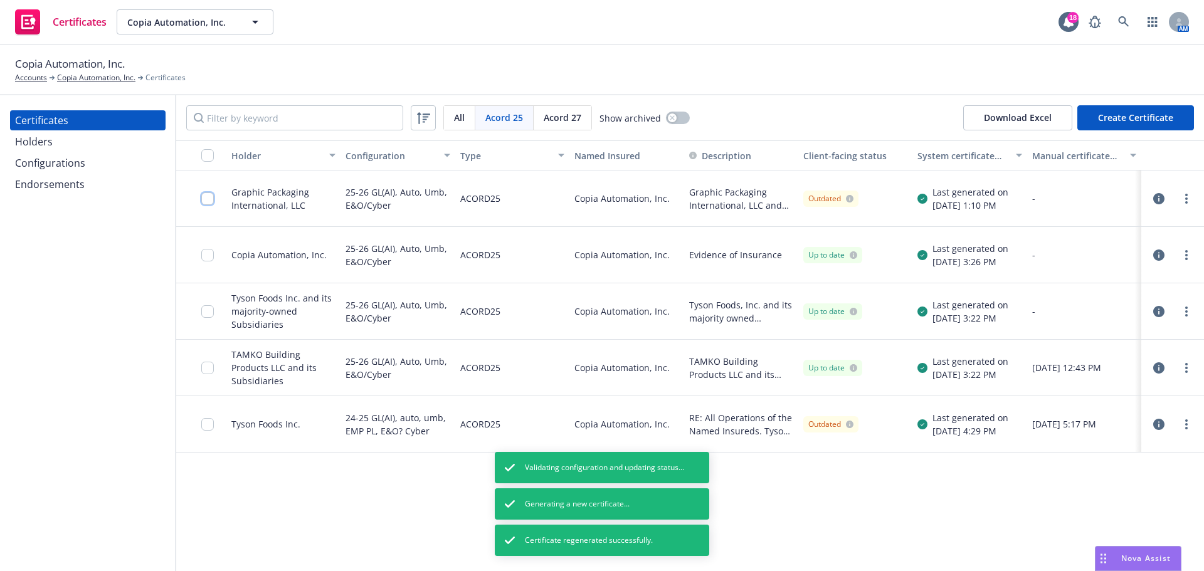
click at [208, 202] on input "checkbox" at bounding box center [207, 199] width 13 height 13
click at [816, 489] on div "Holder Configuration Type Named Insured Description Client-facing status System…" at bounding box center [690, 355] width 1028 height 431
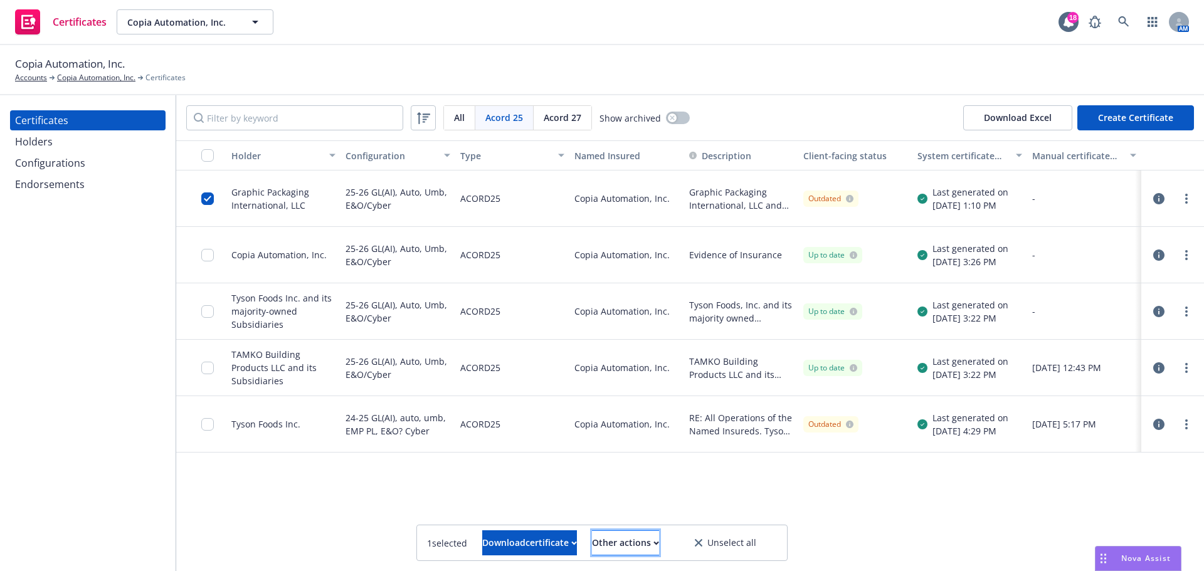
click at [659, 538] on div "Other actions" at bounding box center [625, 543] width 67 height 24
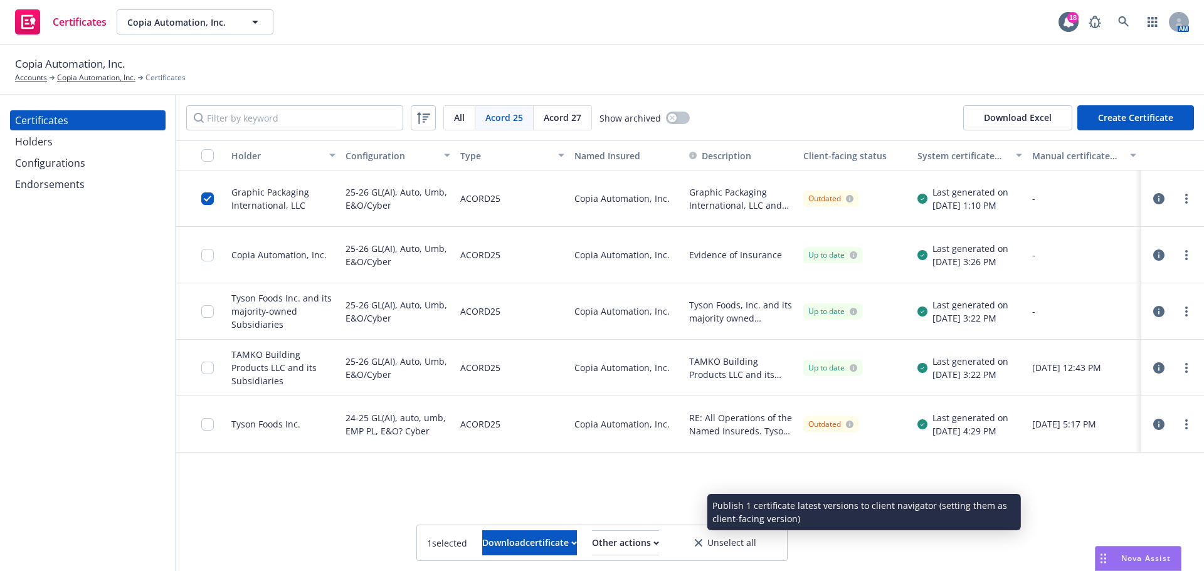
click at [660, 516] on link "Publish certificate" at bounding box center [602, 512] width 115 height 25
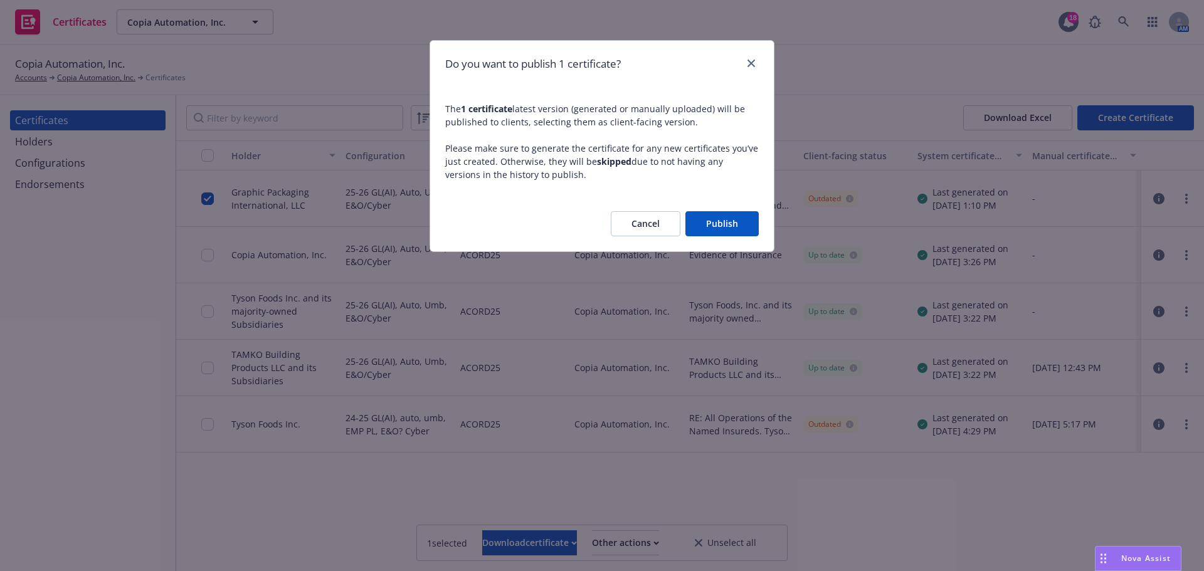
click at [741, 221] on button "Publish" at bounding box center [721, 223] width 73 height 25
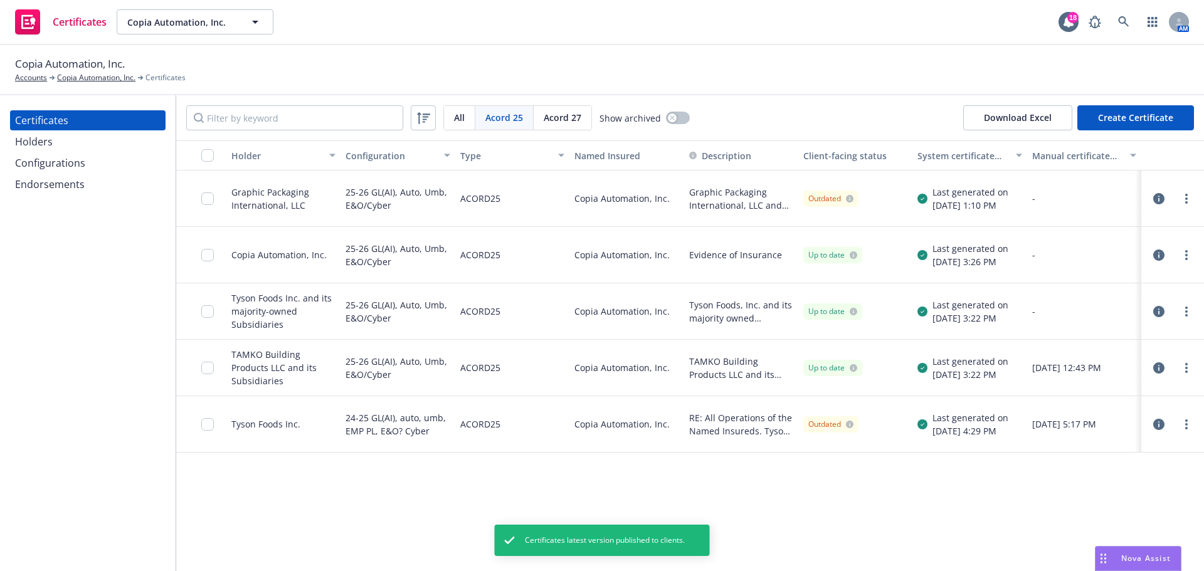
click at [770, 33] on div "Certificates Copia Automation, Inc. Copia Automation, Inc. 18 AM" at bounding box center [602, 22] width 1204 height 45
